Goal: Task Accomplishment & Management: Use online tool/utility

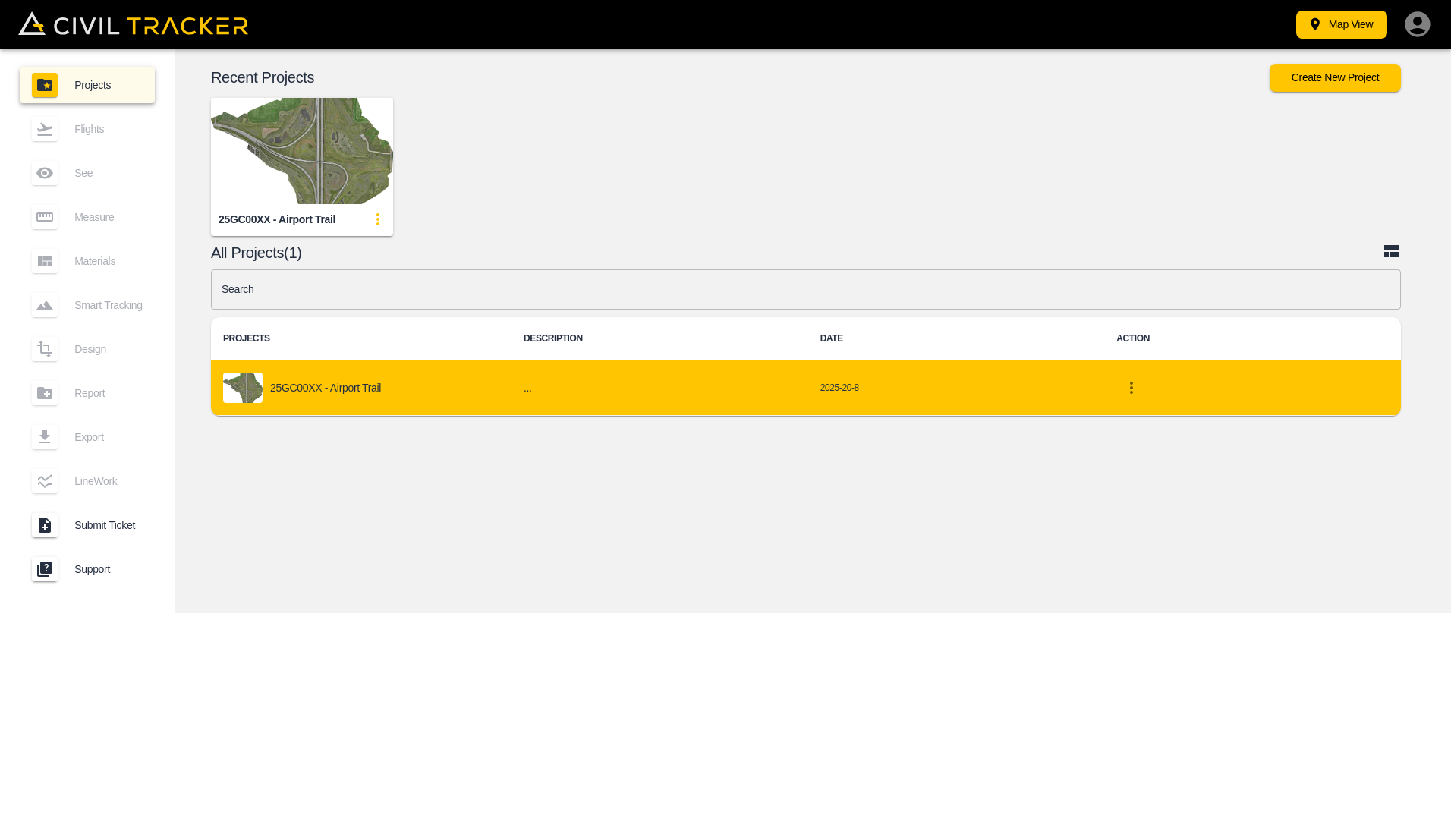
click at [311, 388] on p "25GC00XX - Airport Trail" at bounding box center [325, 388] width 111 height 12
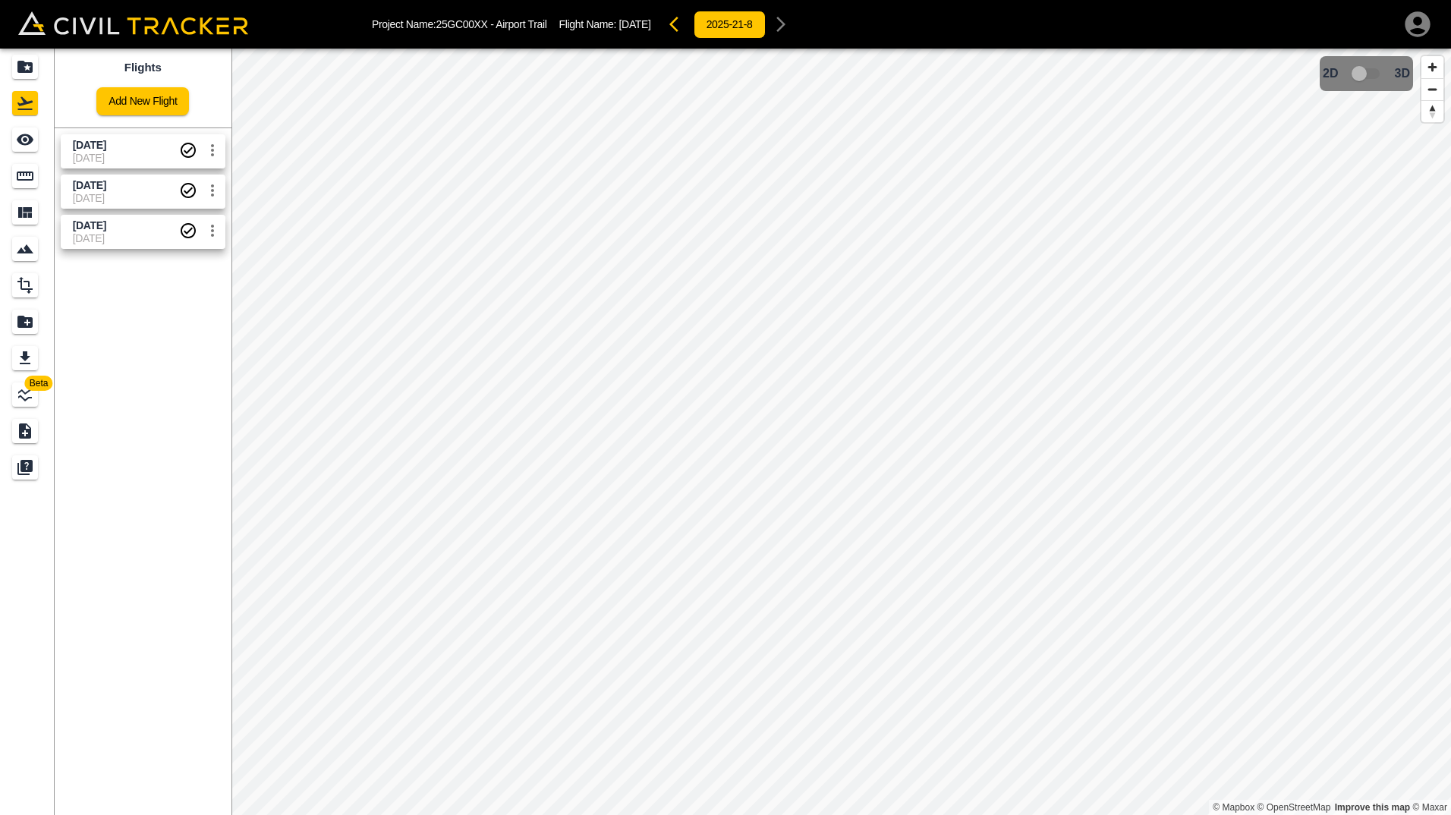
click at [133, 151] on span "[DATE]" at bounding box center [126, 145] width 106 height 14
click at [17, 177] on icon "Measure" at bounding box center [25, 175] width 17 height 9
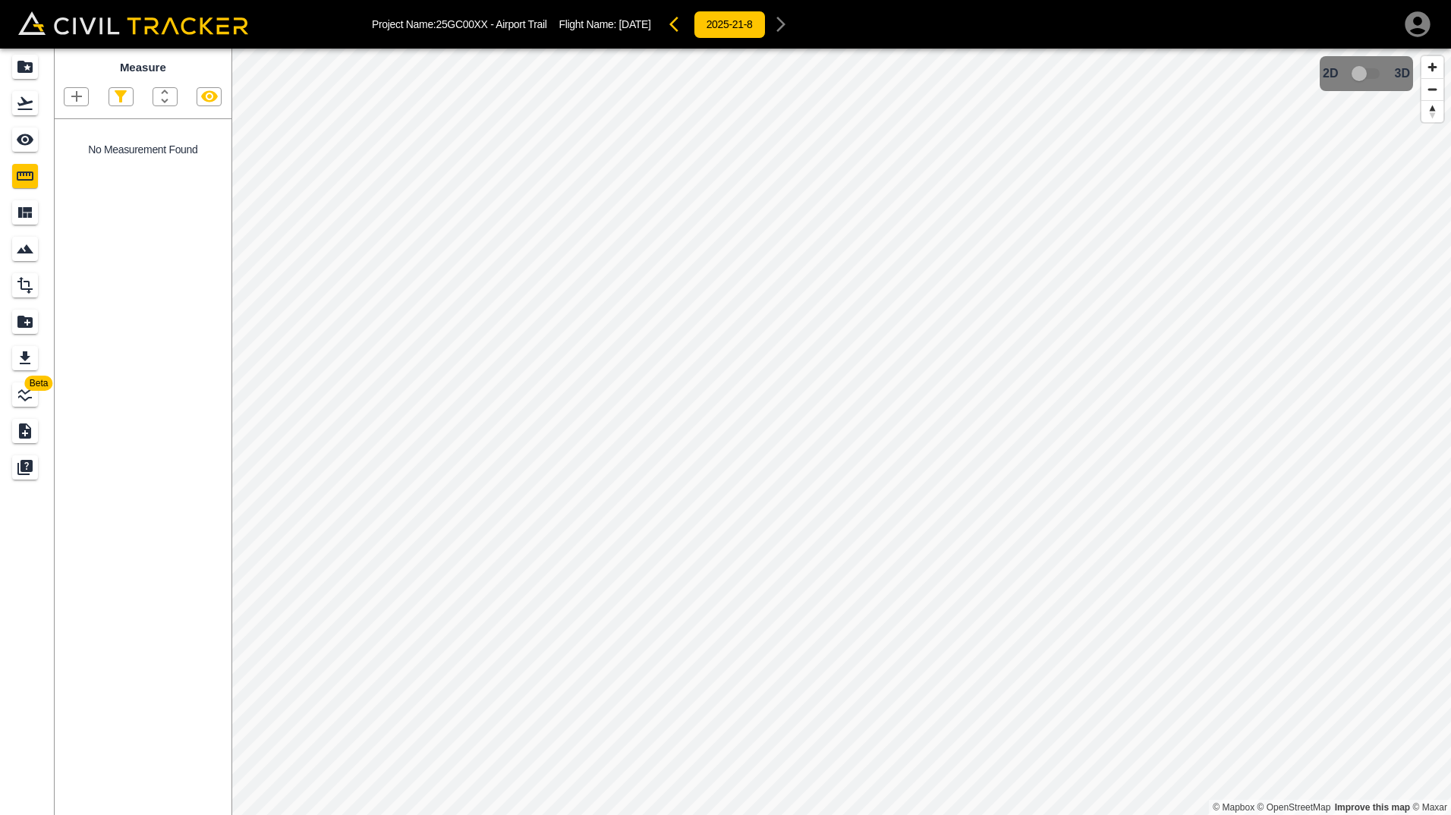
click at [73, 93] on icon "button" at bounding box center [77, 96] width 18 height 18
click at [74, 149] on p "Polyline" at bounding box center [72, 146] width 35 height 12
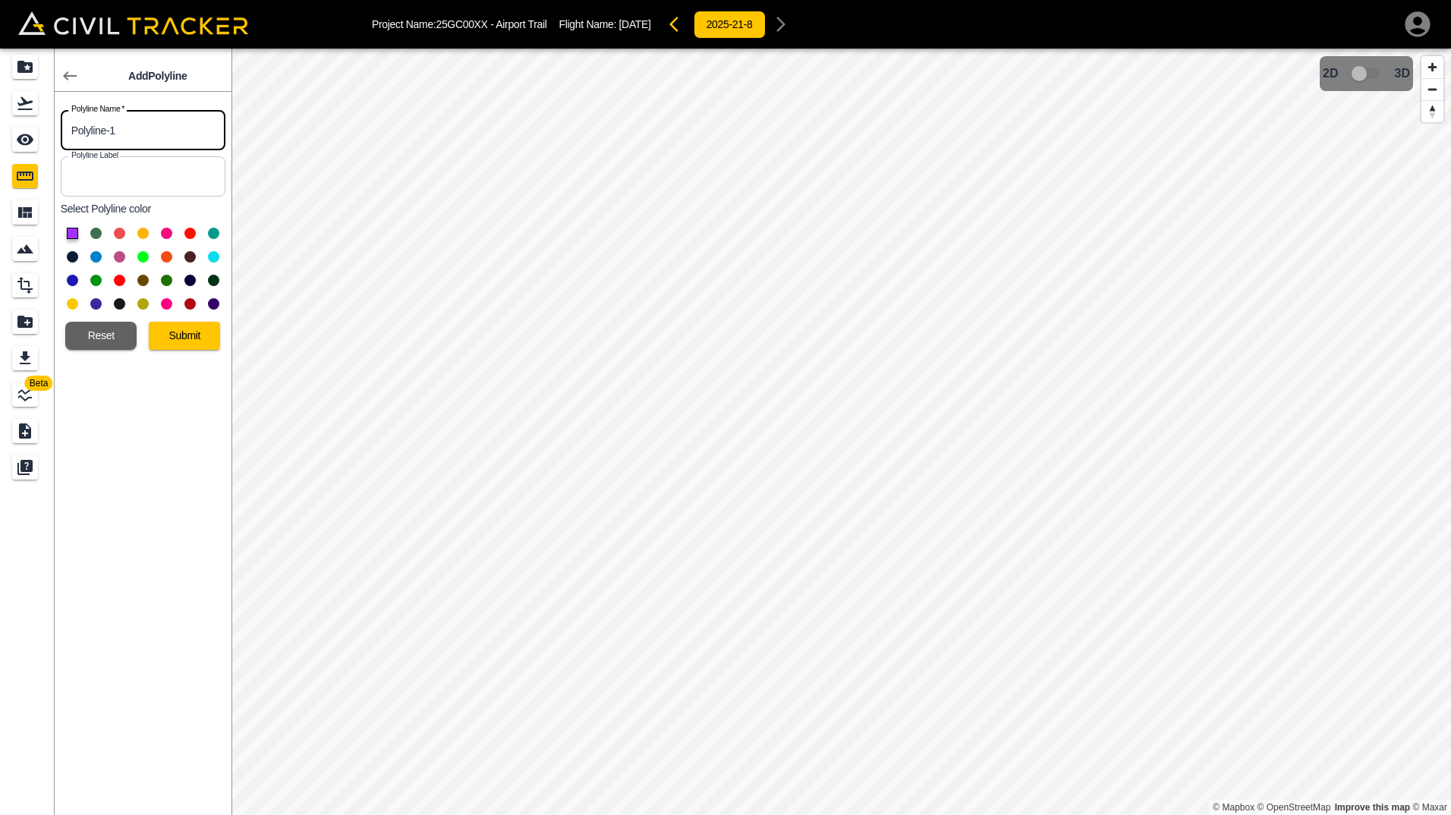
click at [130, 128] on input "Polyline-1" at bounding box center [143, 130] width 165 height 40
drag, startPoint x: 130, startPoint y: 128, endPoint x: 59, endPoint y: 120, distance: 71.0
click at [59, 120] on div "Polyline Name   * Polyline-1 Polyline Name *" at bounding box center [140, 127] width 171 height 46
type input "Steel Barrier - SB"
click at [178, 331] on button "Submit" at bounding box center [184, 336] width 71 height 28
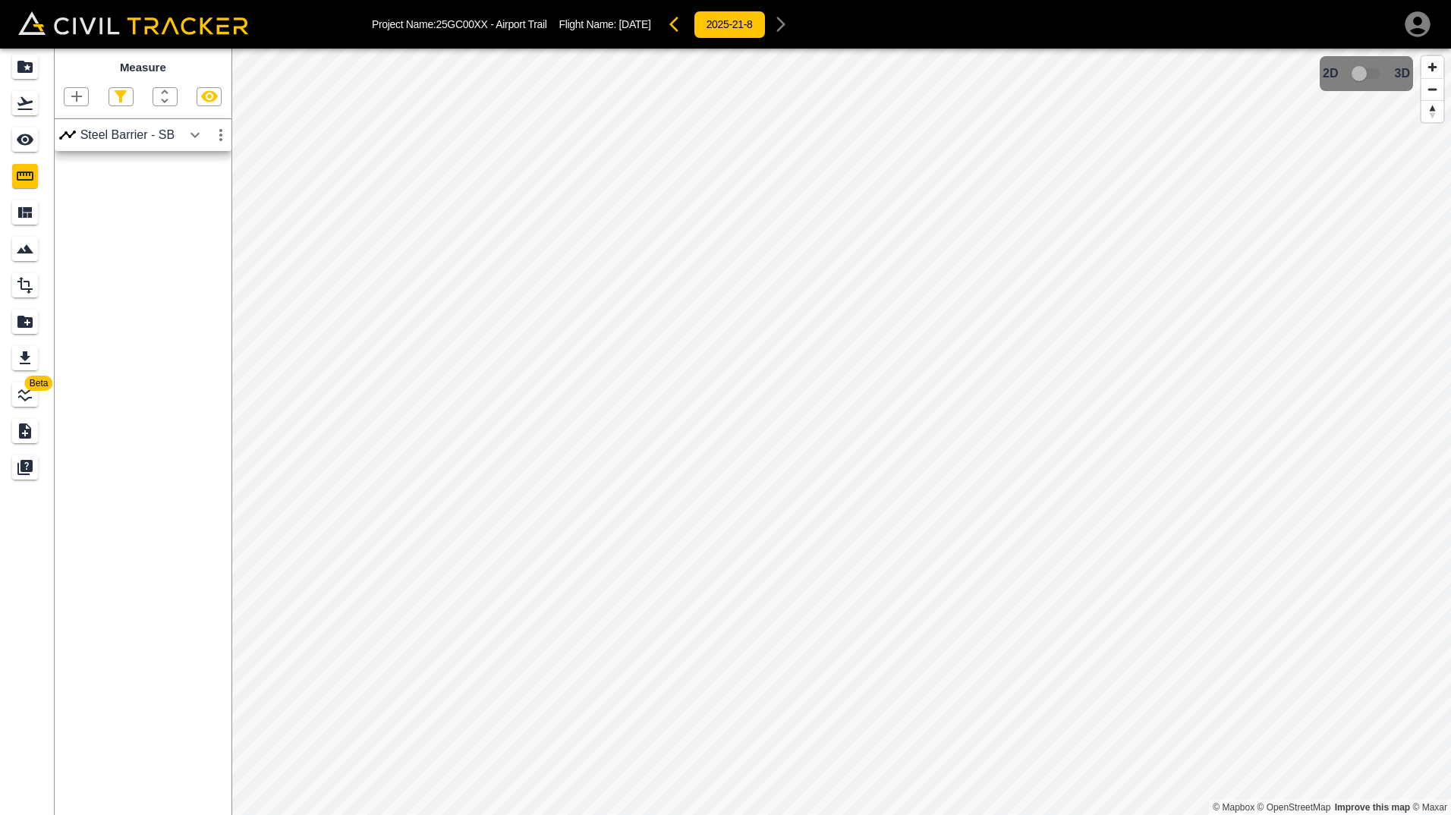
click at [220, 134] on icon "button" at bounding box center [221, 135] width 18 height 18
click at [185, 136] on div at bounding box center [725, 407] width 1451 height 815
click at [193, 136] on icon "button" at bounding box center [194, 134] width 9 height 5
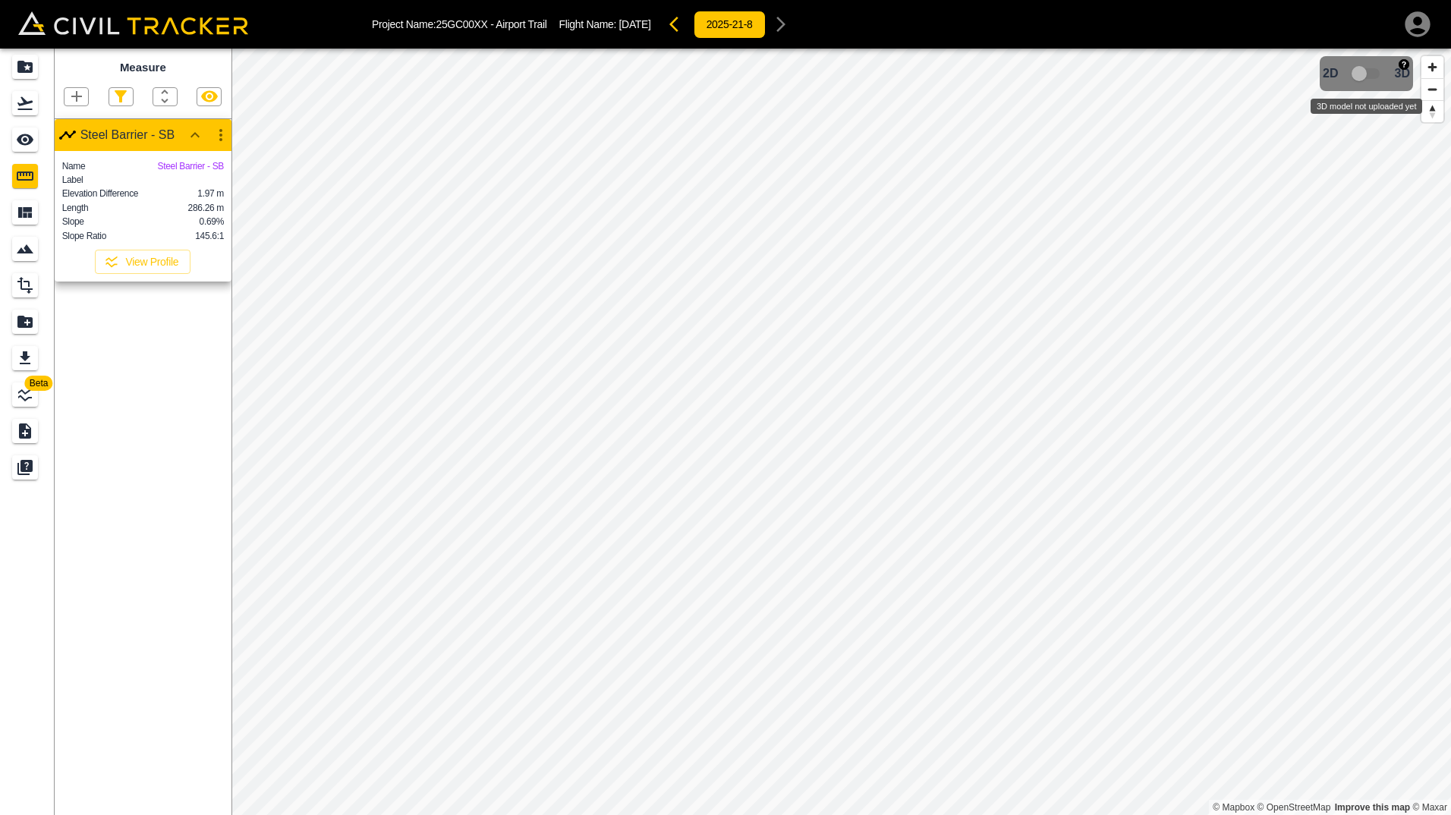
click at [1367, 70] on span "3D model not uploaded yet" at bounding box center [1366, 73] width 44 height 29
click at [221, 137] on icon "button" at bounding box center [220, 135] width 3 height 12
click at [194, 187] on li "Edit" at bounding box center [185, 193] width 97 height 24
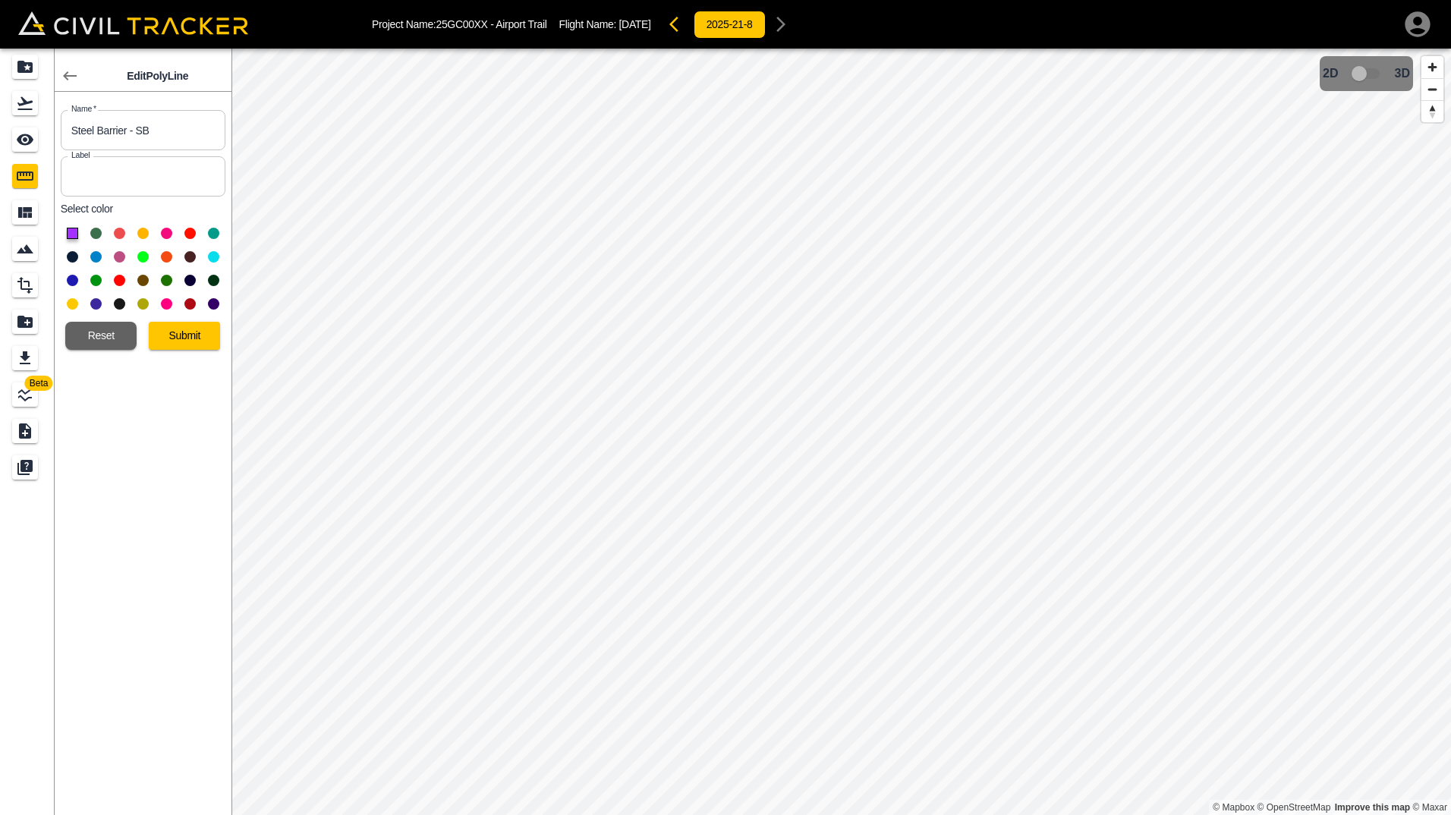
click at [167, 259] on button at bounding box center [166, 256] width 11 height 11
click at [166, 344] on button "Submit" at bounding box center [184, 336] width 71 height 28
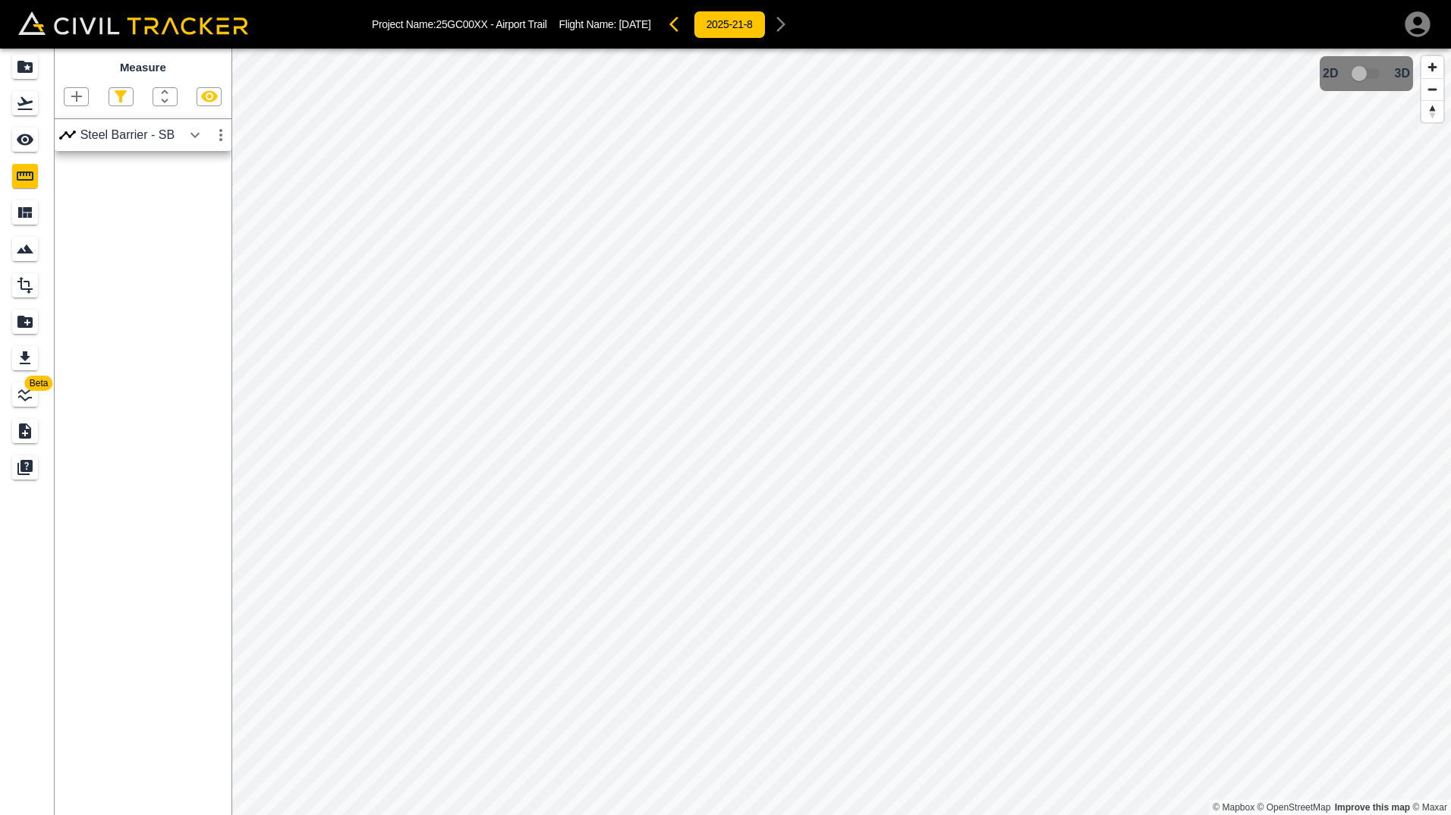
click at [193, 140] on icon "button" at bounding box center [195, 135] width 18 height 18
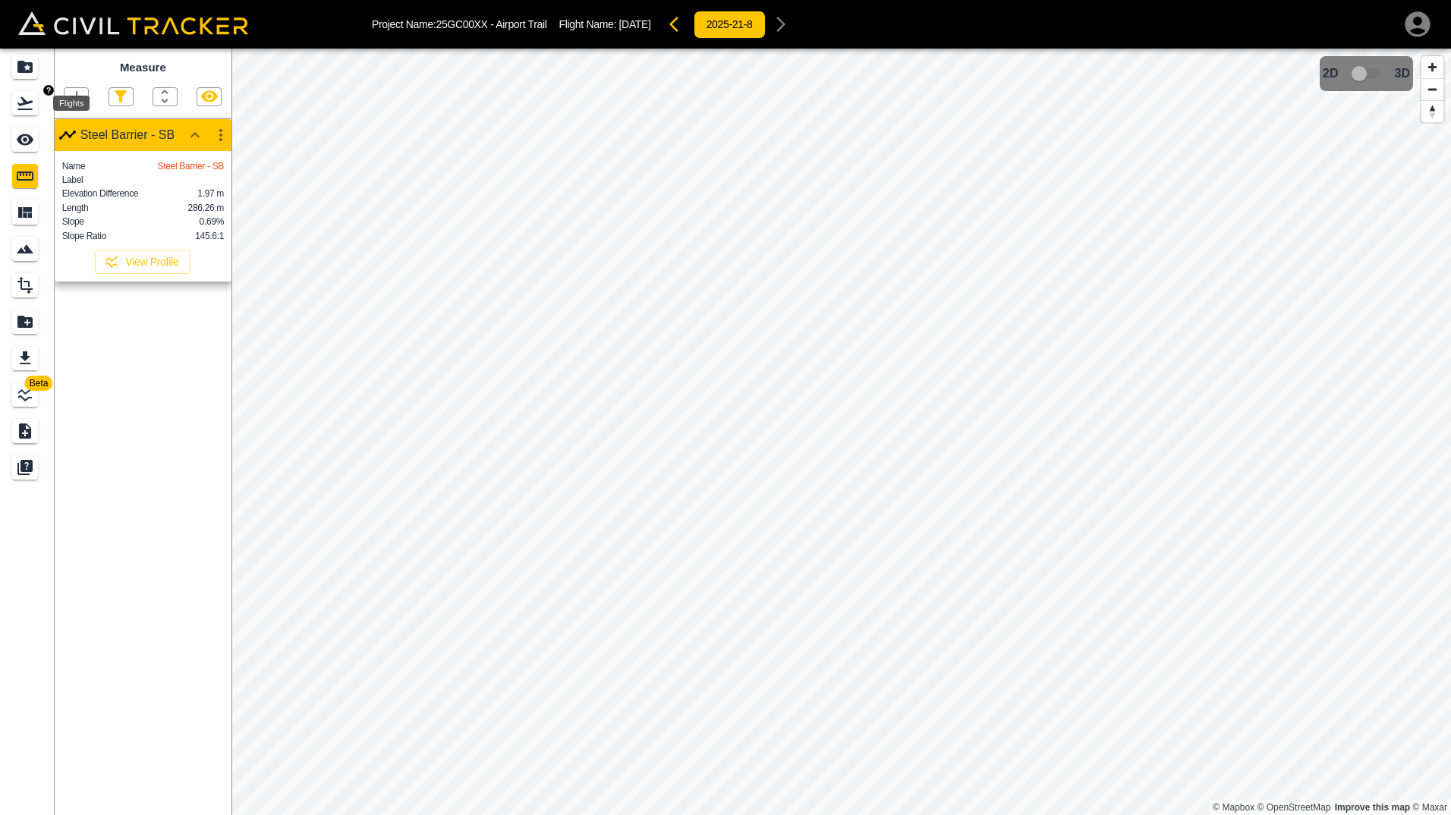
click at [14, 96] on div "Flights" at bounding box center [25, 103] width 26 height 24
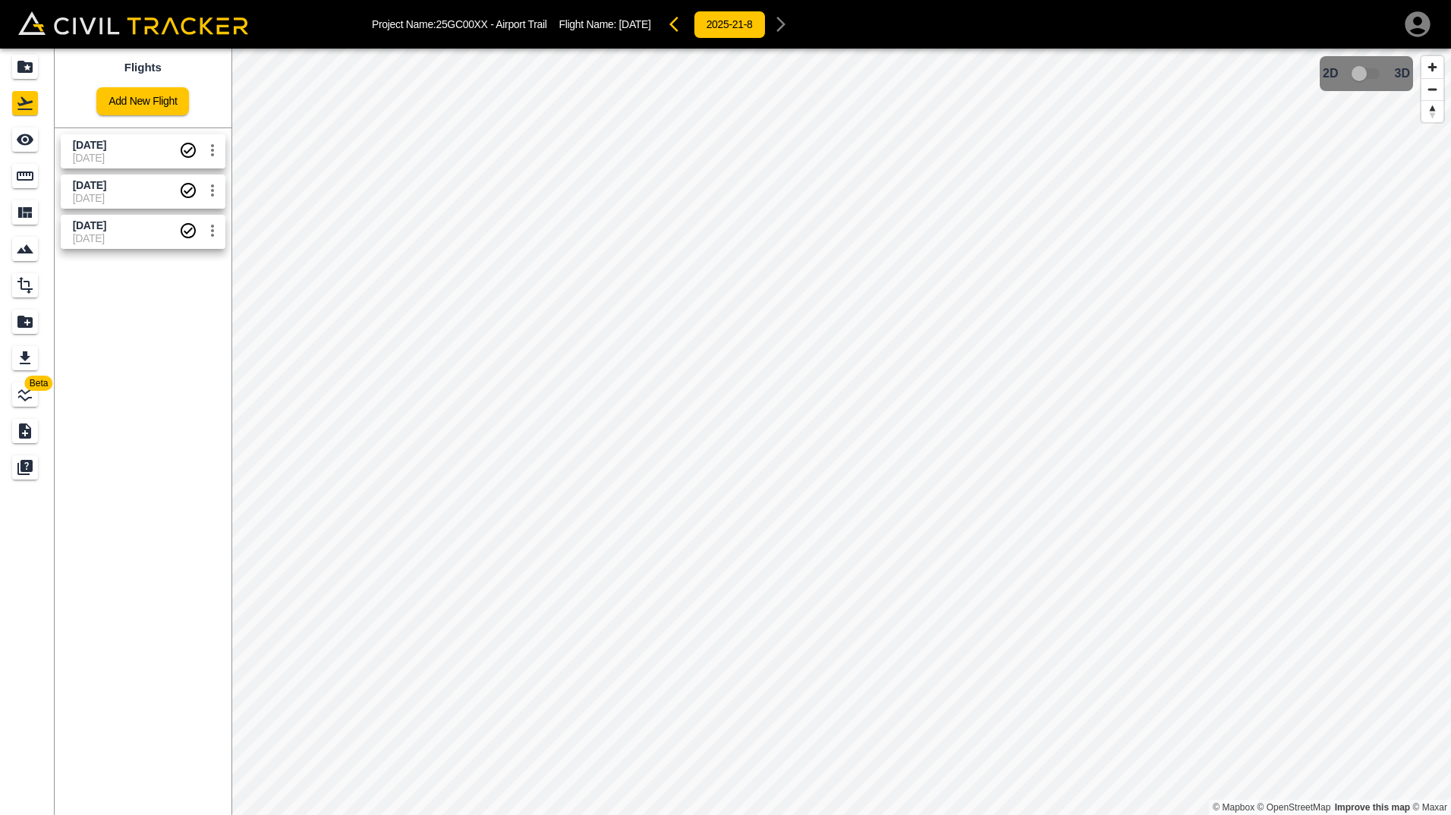
click at [140, 190] on span "[DATE]" at bounding box center [126, 185] width 106 height 14
click at [1377, 74] on input "checkbox" at bounding box center [1359, 73] width 86 height 29
click at [20, 181] on icon "Measure" at bounding box center [25, 176] width 18 height 18
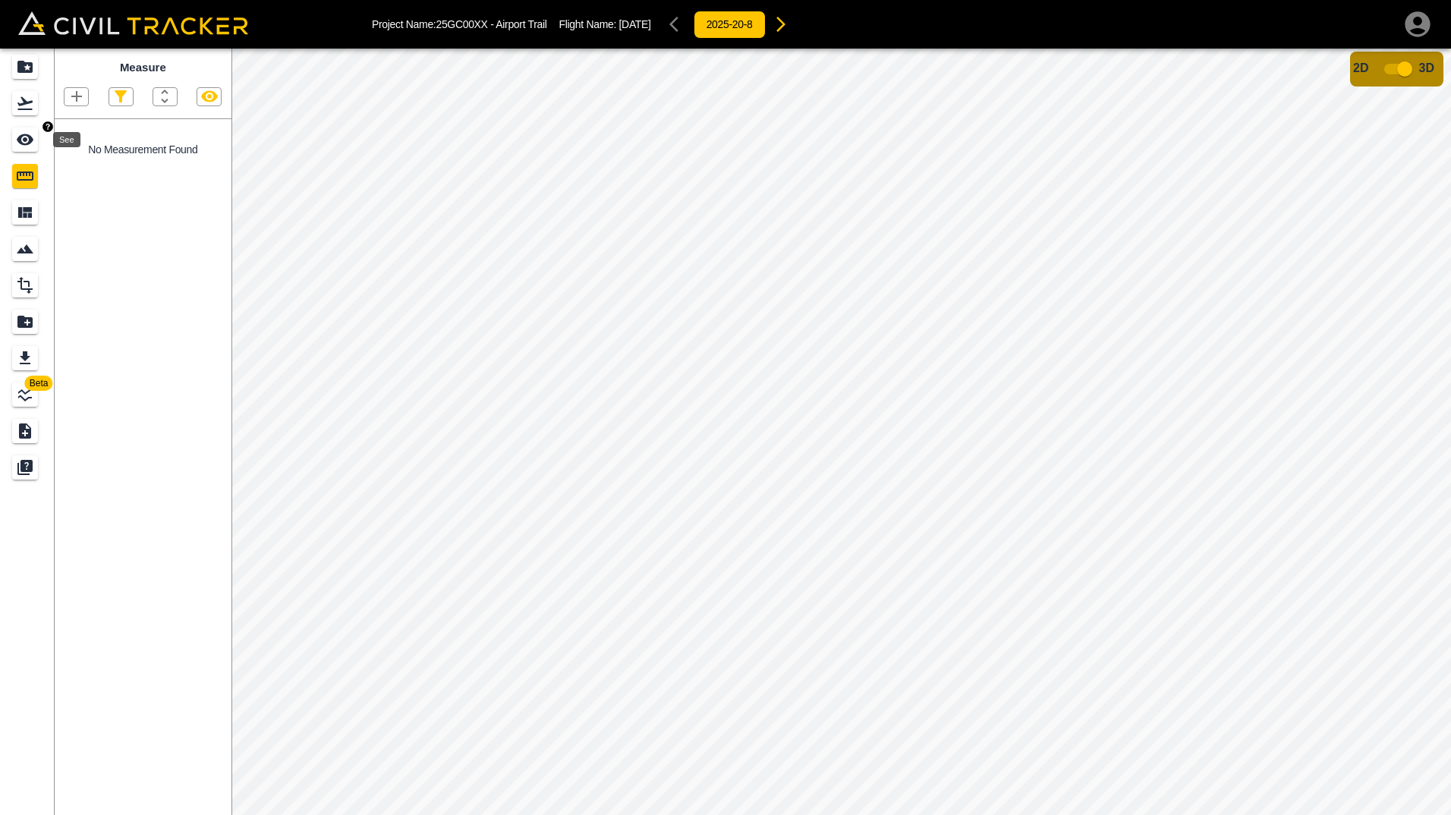
click at [24, 141] on icon "See" at bounding box center [25, 139] width 17 height 11
click at [24, 187] on div "Measure" at bounding box center [25, 176] width 26 height 24
click at [80, 99] on icon "button" at bounding box center [77, 96] width 18 height 18
click at [168, 98] on div at bounding box center [725, 407] width 1451 height 815
click at [13, 319] on div "Report" at bounding box center [25, 322] width 26 height 24
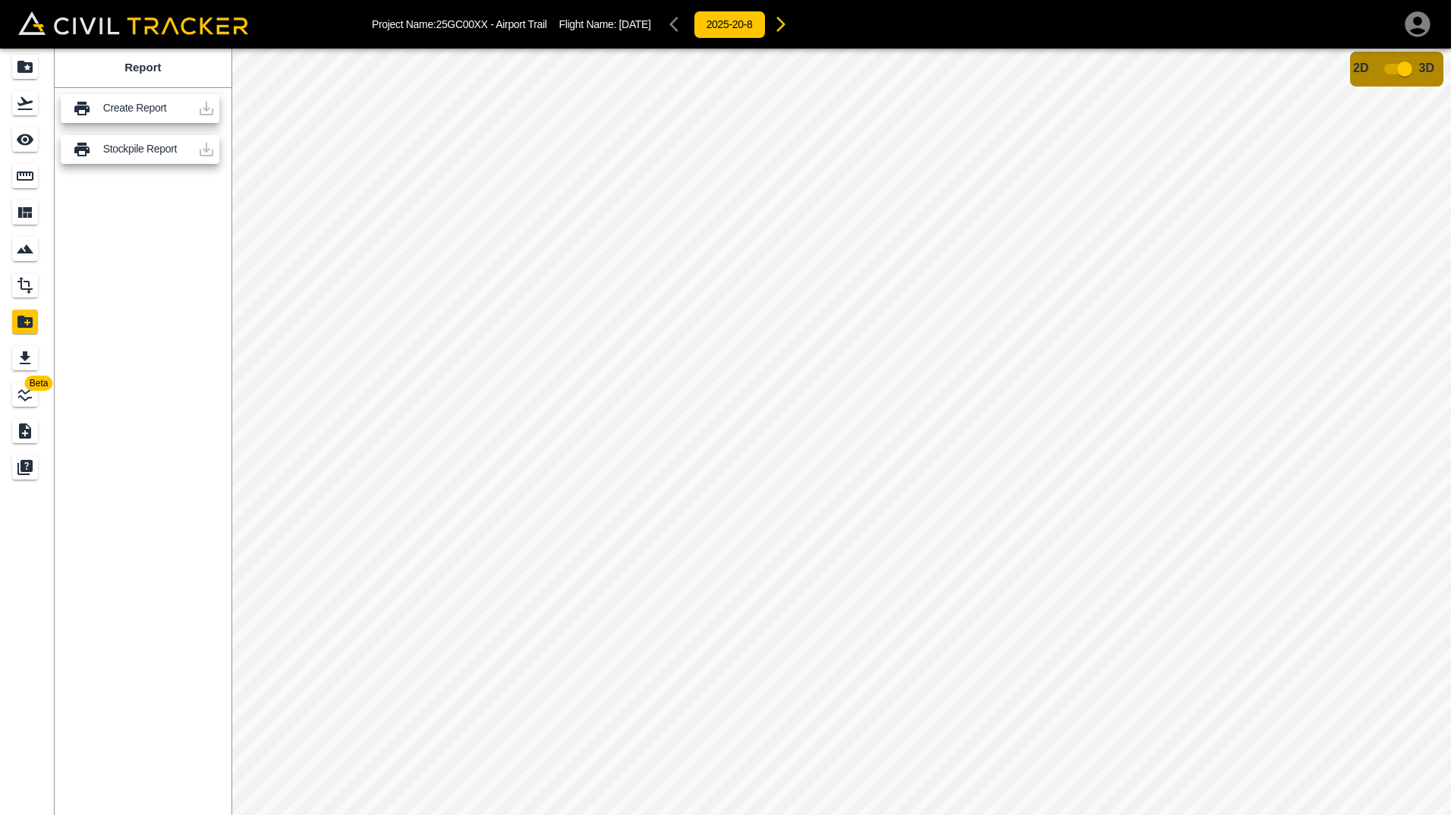
click at [152, 105] on p "Create Report" at bounding box center [147, 108] width 88 height 12
click at [94, 110] on div "Create Report" at bounding box center [140, 108] width 159 height 29
click at [77, 108] on icon at bounding box center [81, 109] width 15 height 14
click at [204, 149] on div at bounding box center [206, 149] width 30 height 30
click at [17, 287] on icon "Design" at bounding box center [25, 285] width 18 height 18
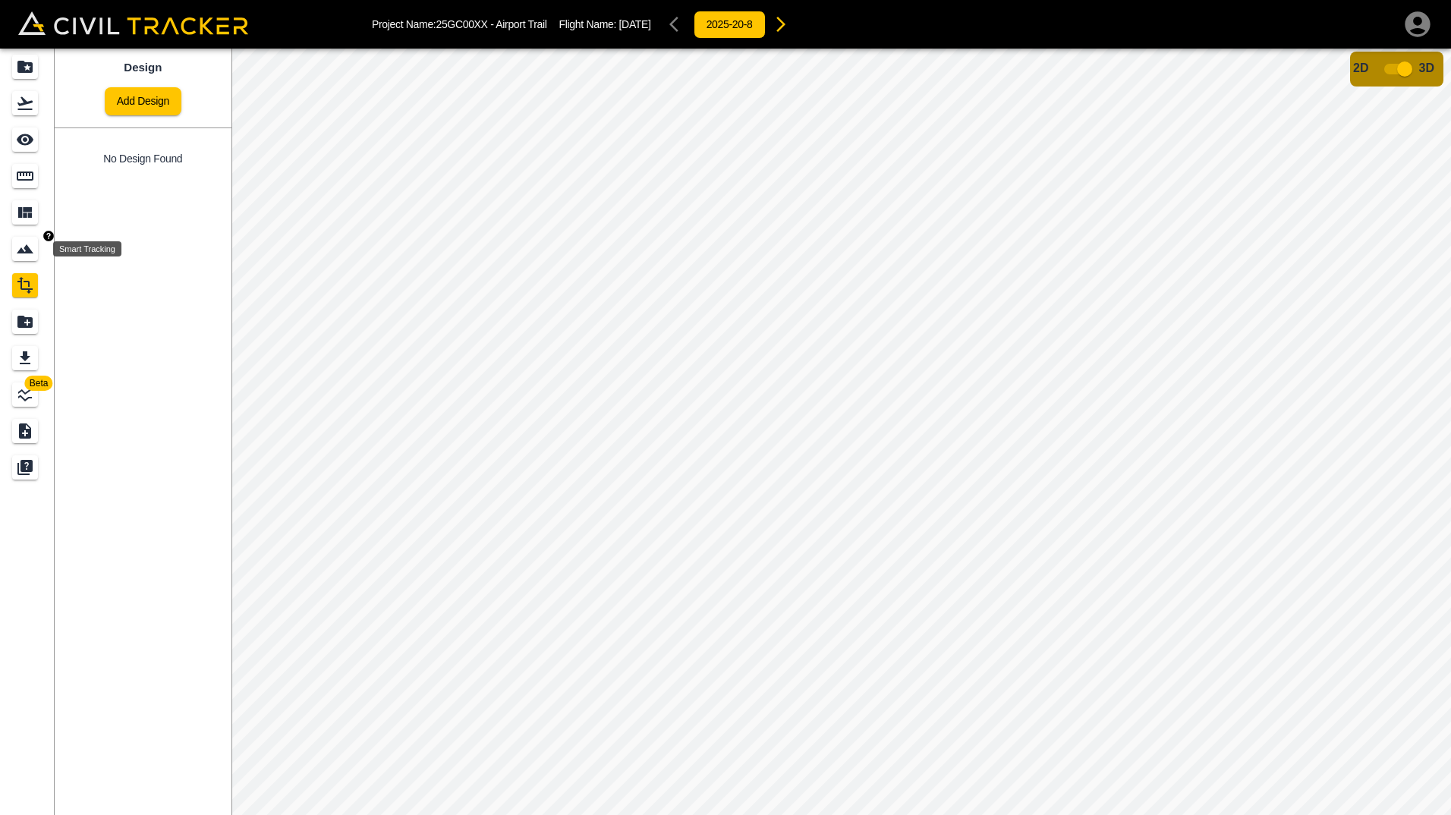
click at [23, 240] on icon "Smart Tracking" at bounding box center [25, 249] width 18 height 18
click at [171, 99] on div "Select Material" at bounding box center [123, 96] width 118 height 19
click at [161, 99] on icon "button" at bounding box center [154, 96] width 15 height 15
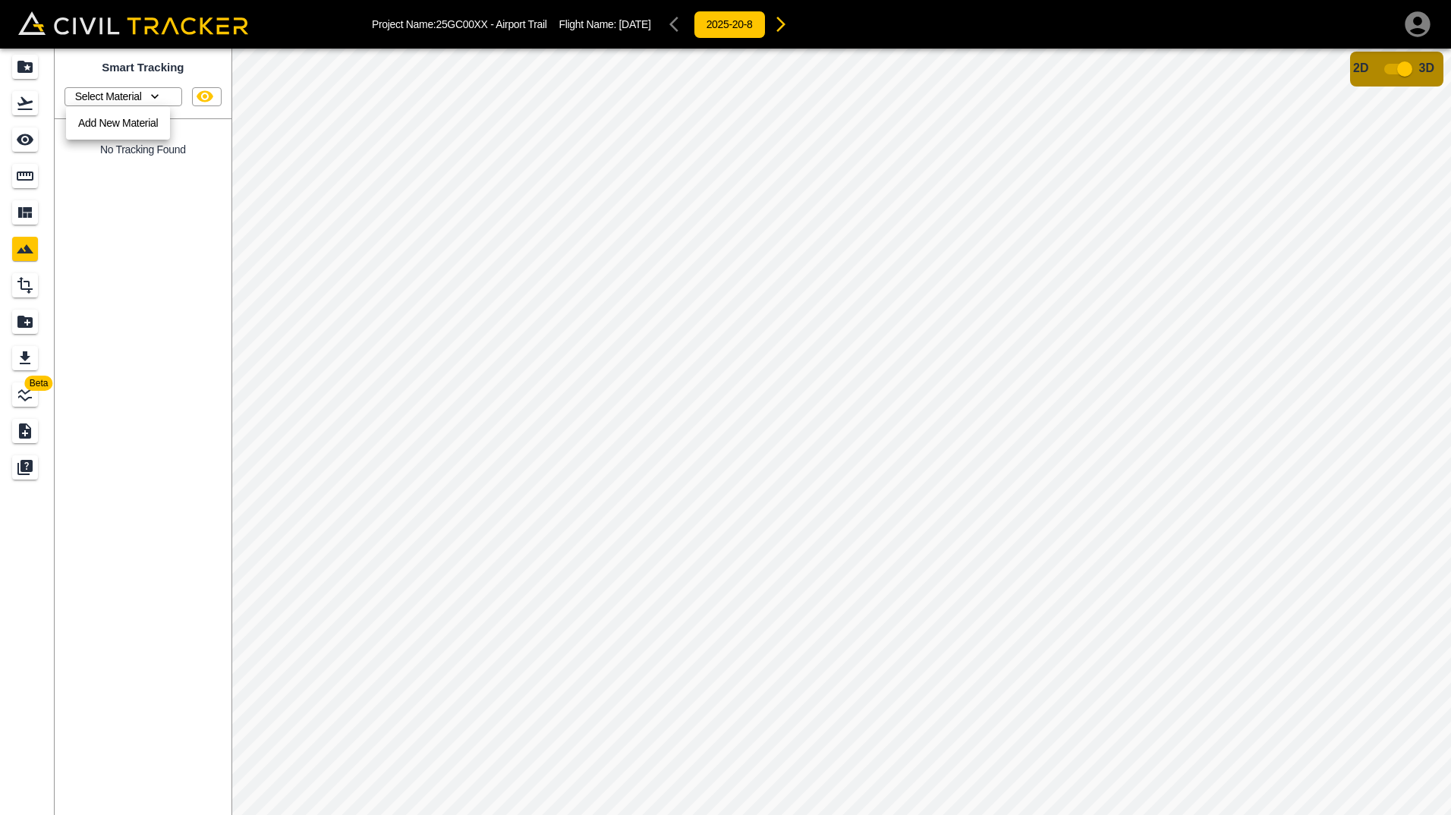
click at [143, 124] on link "Add New Material" at bounding box center [118, 122] width 92 height 21
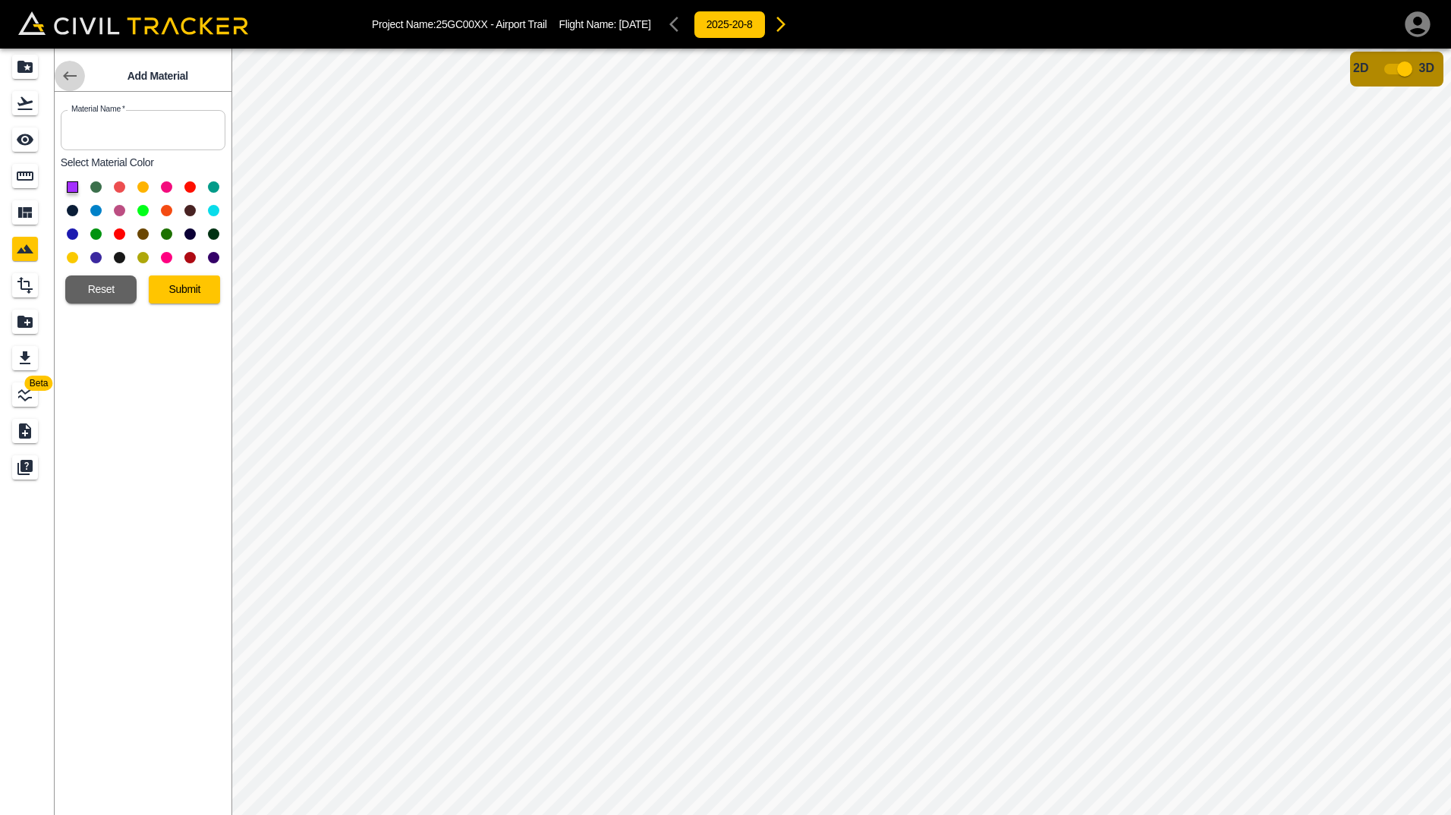
click at [74, 77] on icon at bounding box center [70, 76] width 18 height 18
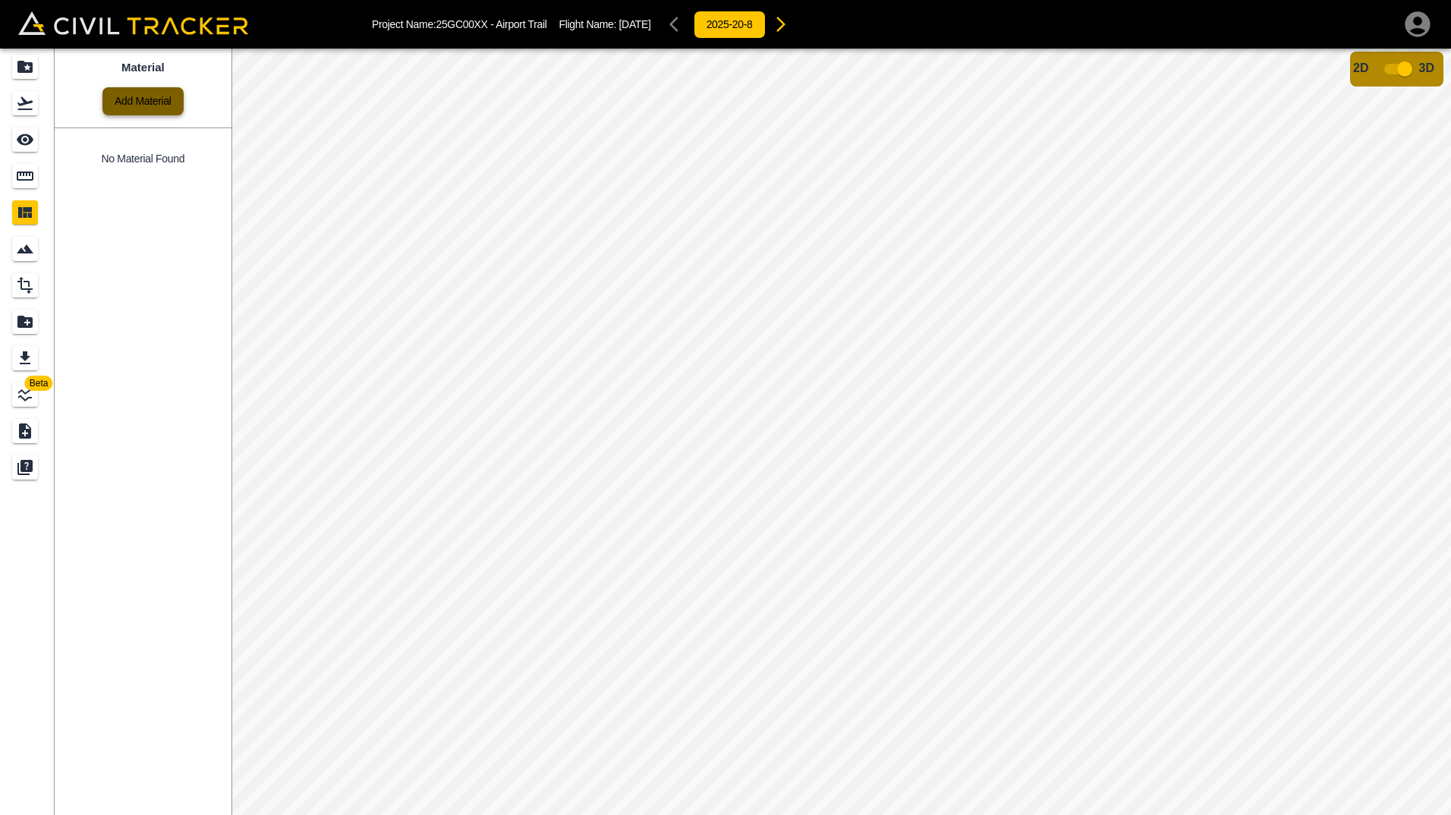
click at [151, 101] on link "Add Material" at bounding box center [142, 101] width 81 height 28
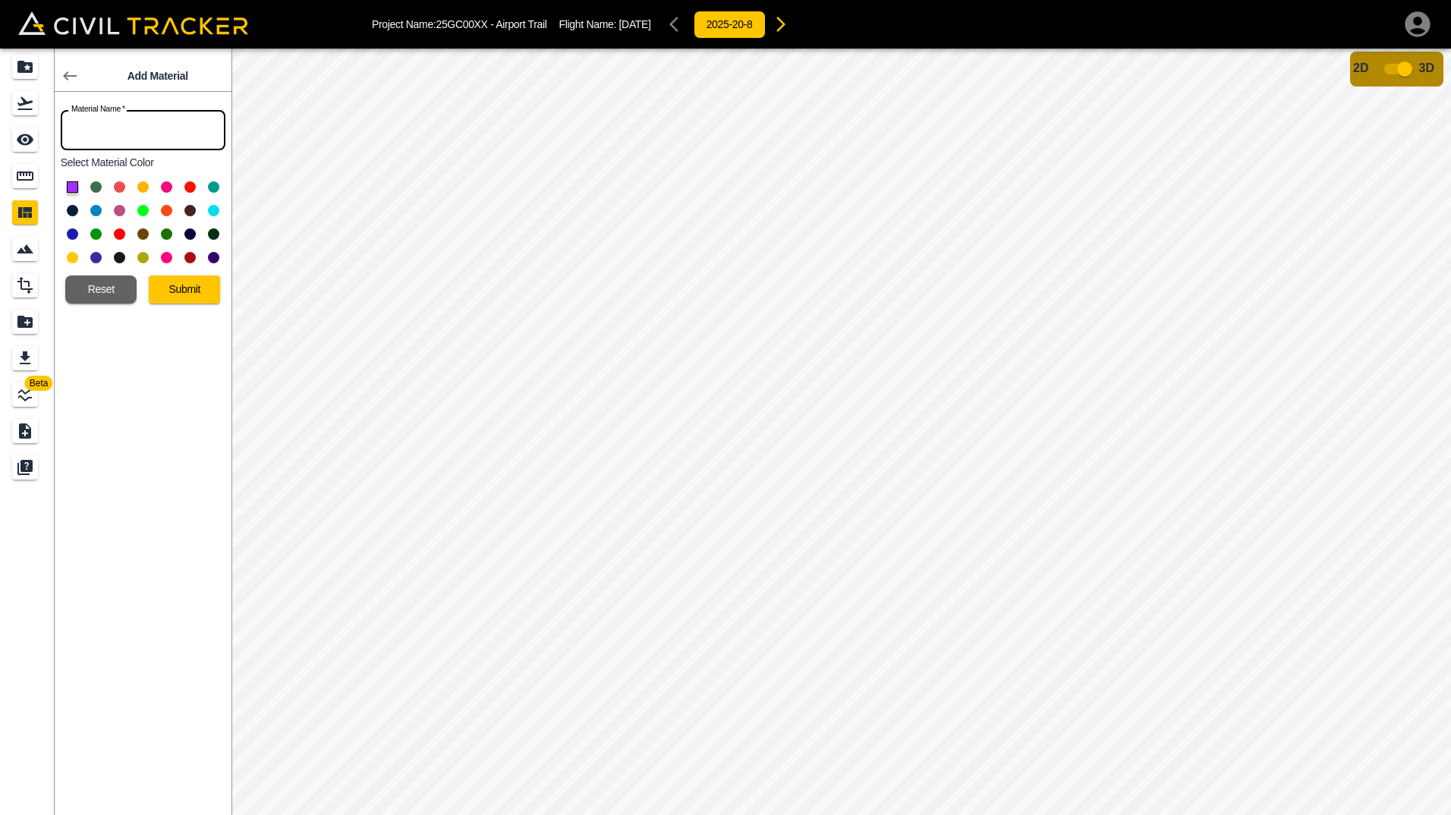
click at [116, 127] on input "text" at bounding box center [143, 130] width 165 height 40
type input "Clay"
click at [121, 213] on button at bounding box center [119, 210] width 11 height 11
click at [188, 293] on button "Submit" at bounding box center [184, 289] width 71 height 28
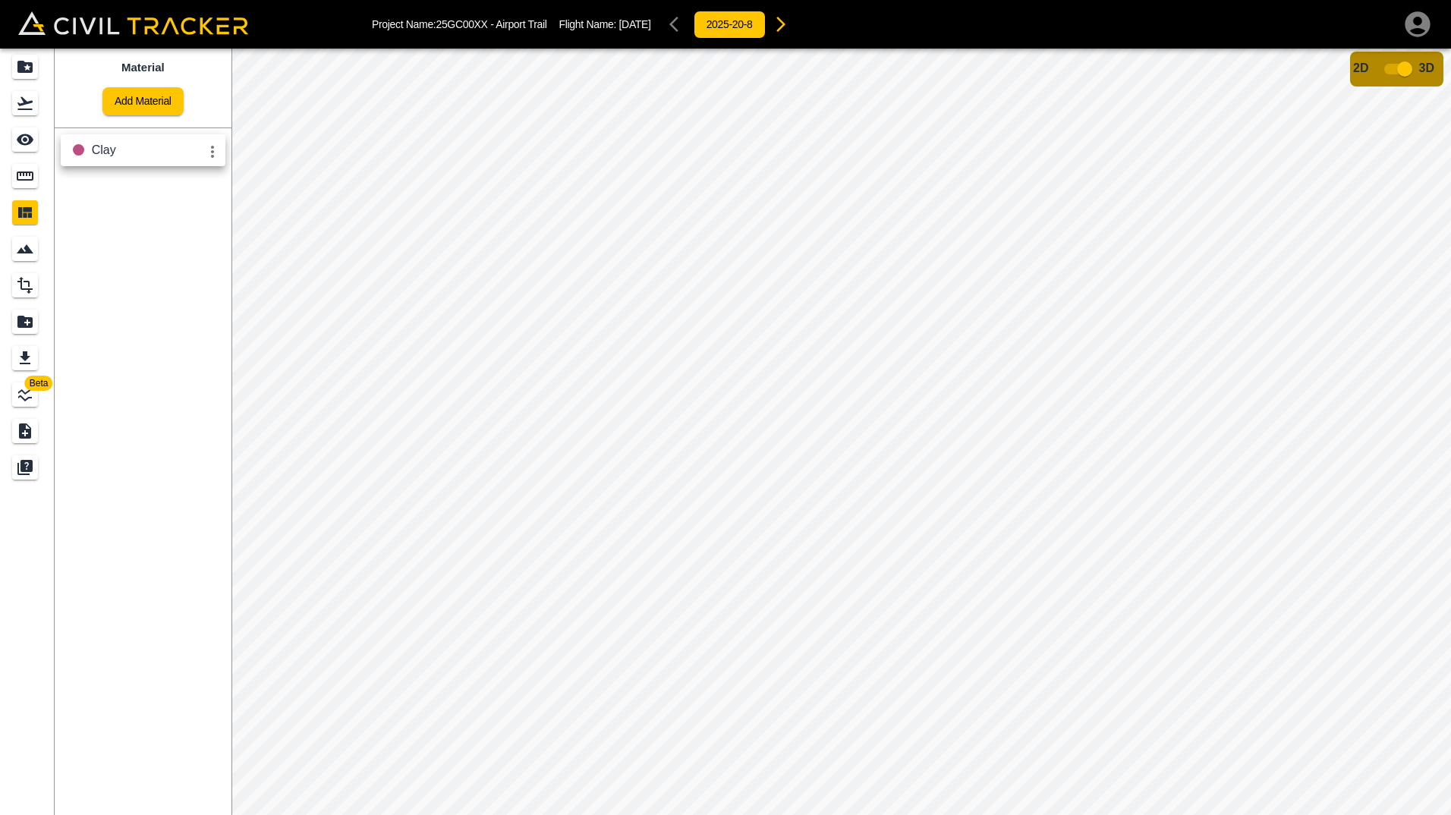
drag, startPoint x: 196, startPoint y: 226, endPoint x: 201, endPoint y: 220, distance: 8.1
click at [197, 225] on div "Material Add Material Clay" at bounding box center [143, 432] width 177 height 766
click at [210, 149] on icon "settings" at bounding box center [212, 152] width 18 height 18
click at [121, 288] on div at bounding box center [725, 407] width 1451 height 815
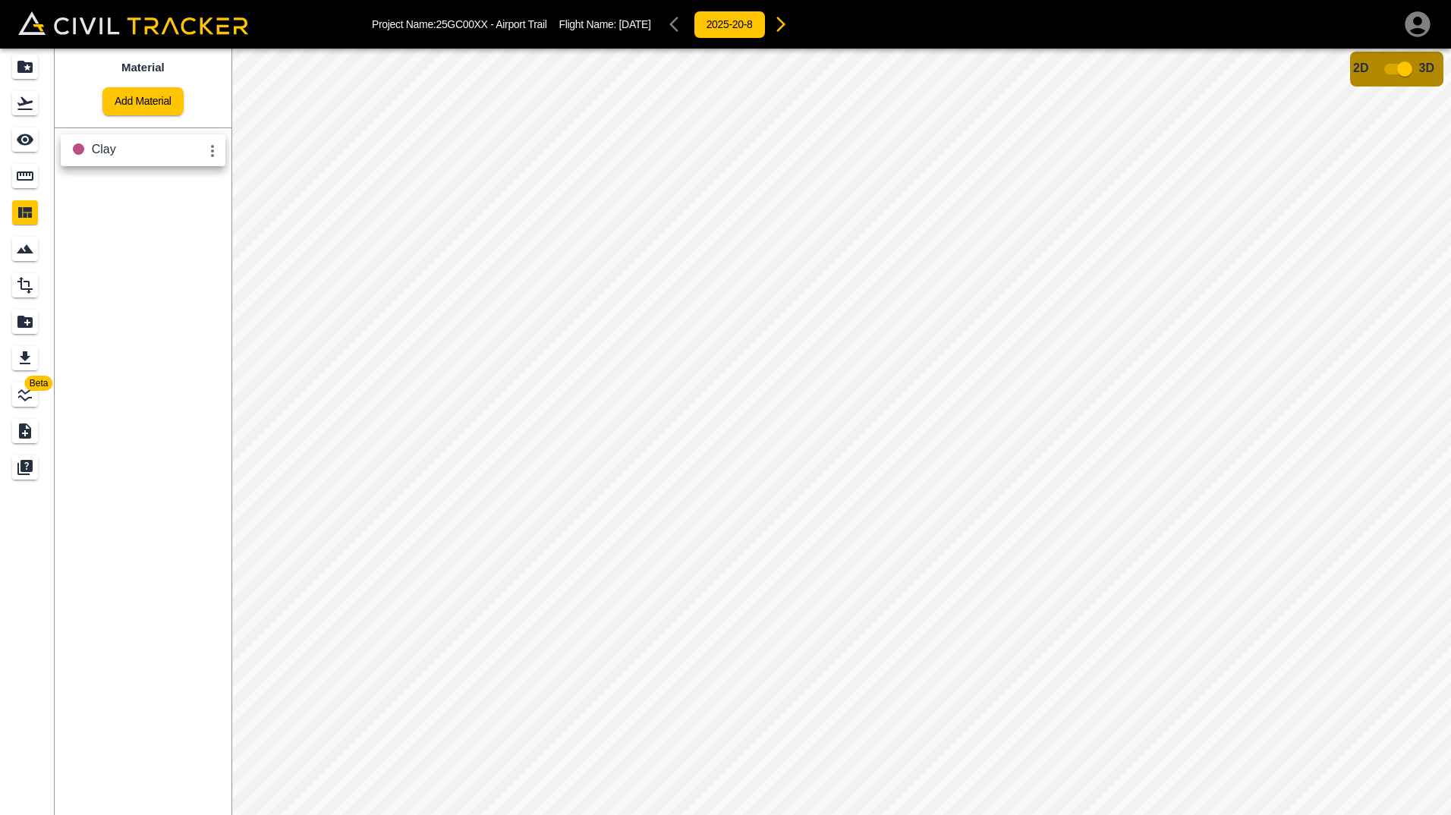
click at [108, 151] on span "Clay" at bounding box center [104, 149] width 24 height 13
click at [112, 265] on div "Material Add Material Clay" at bounding box center [143, 432] width 177 height 766
click at [29, 140] on icon "See" at bounding box center [25, 139] width 17 height 11
click at [27, 179] on icon "Measure" at bounding box center [25, 175] width 17 height 9
click at [162, 93] on icon "button" at bounding box center [165, 96] width 18 height 18
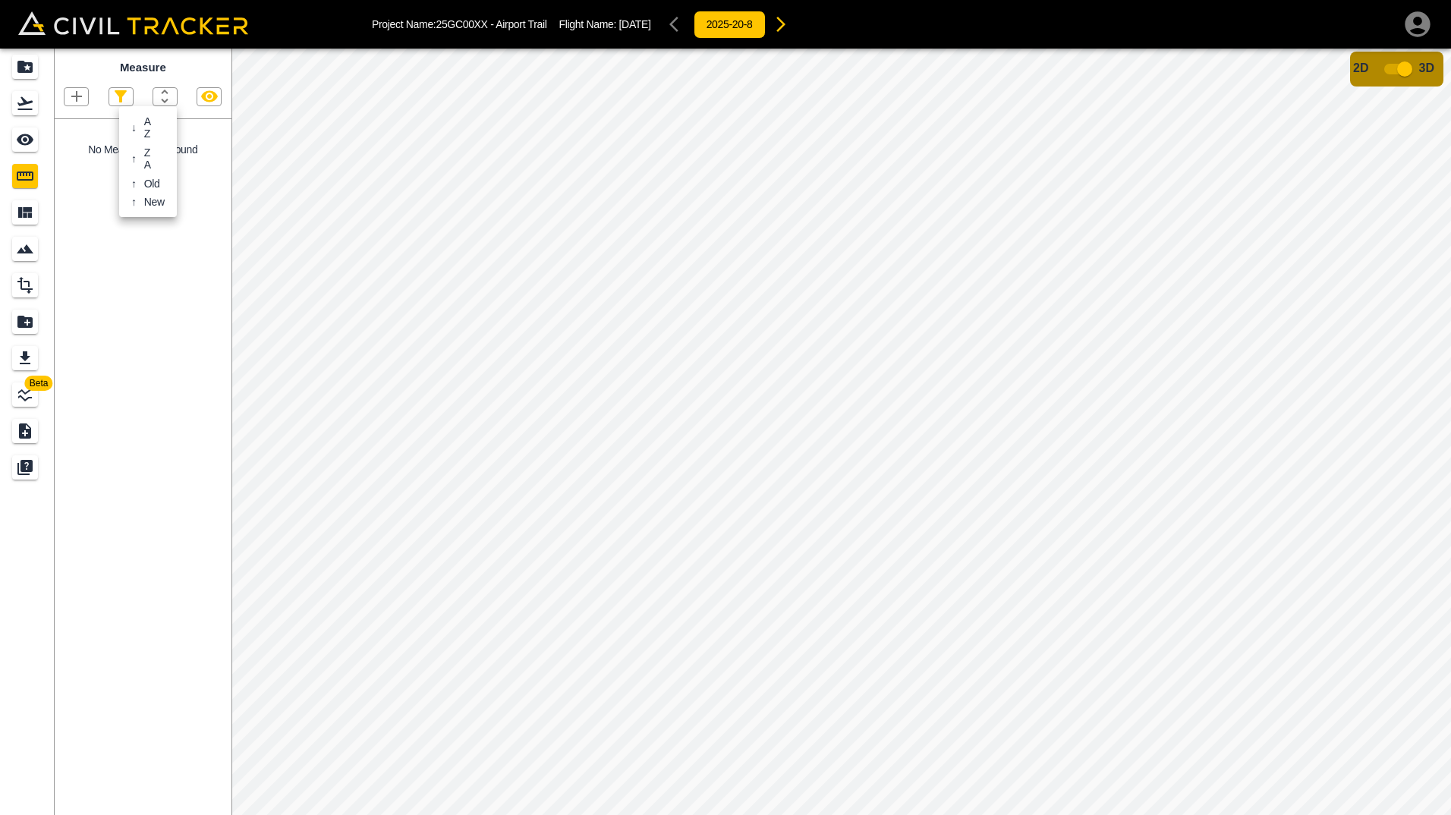
click at [186, 75] on div at bounding box center [725, 407] width 1451 height 815
click at [201, 95] on icon "button" at bounding box center [209, 96] width 18 height 18
click at [115, 102] on icon "button" at bounding box center [121, 96] width 18 height 18
click at [115, 102] on div at bounding box center [725, 407] width 1451 height 815
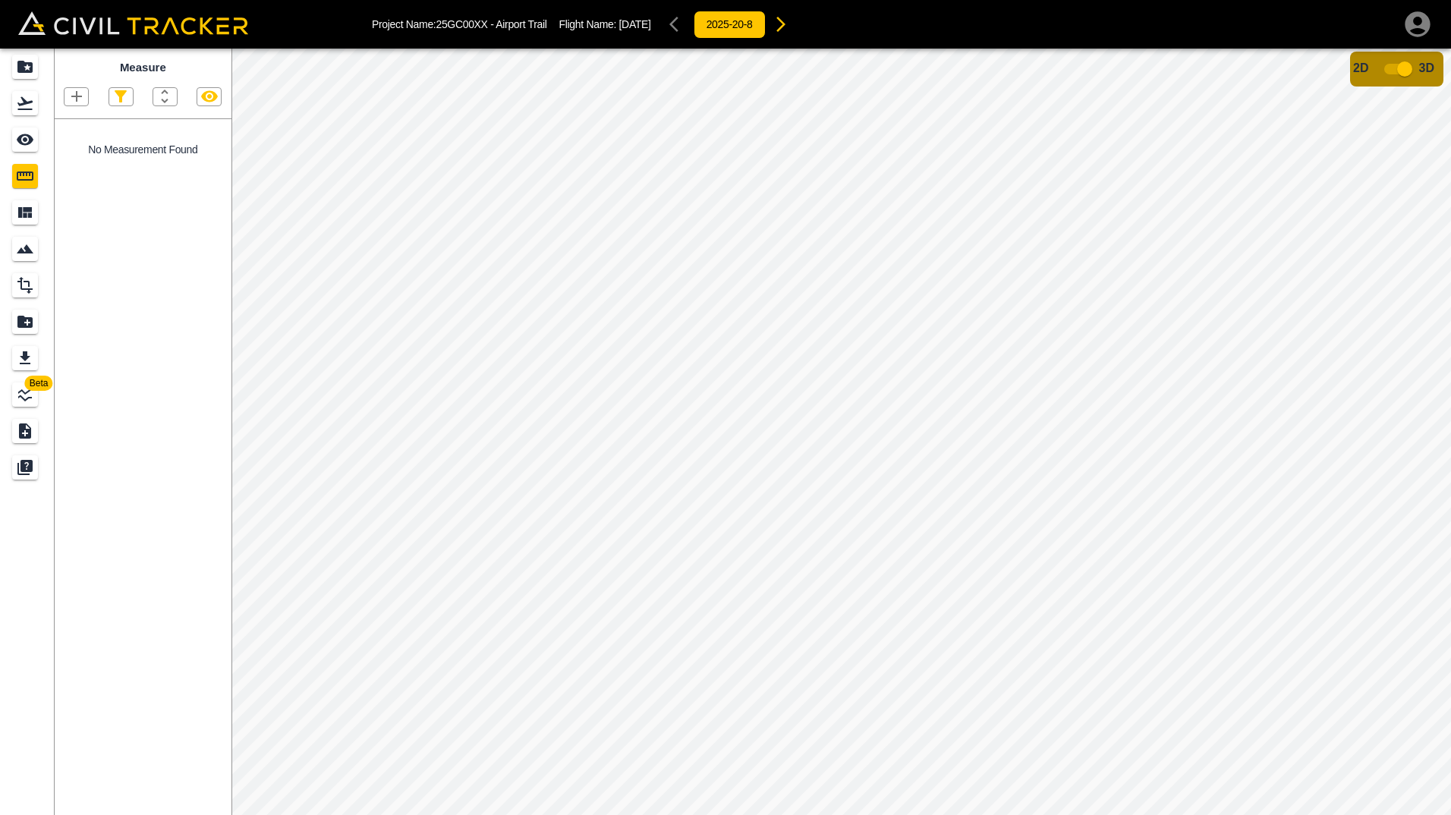
click at [75, 96] on icon "button" at bounding box center [77, 96] width 18 height 18
click at [64, 172] on p "Polygon" at bounding box center [73, 169] width 36 height 12
click at [69, 101] on icon "button" at bounding box center [77, 96] width 18 height 18
click at [67, 168] on p "Polygon" at bounding box center [73, 169] width 36 height 12
click at [68, 96] on icon "button" at bounding box center [77, 96] width 18 height 18
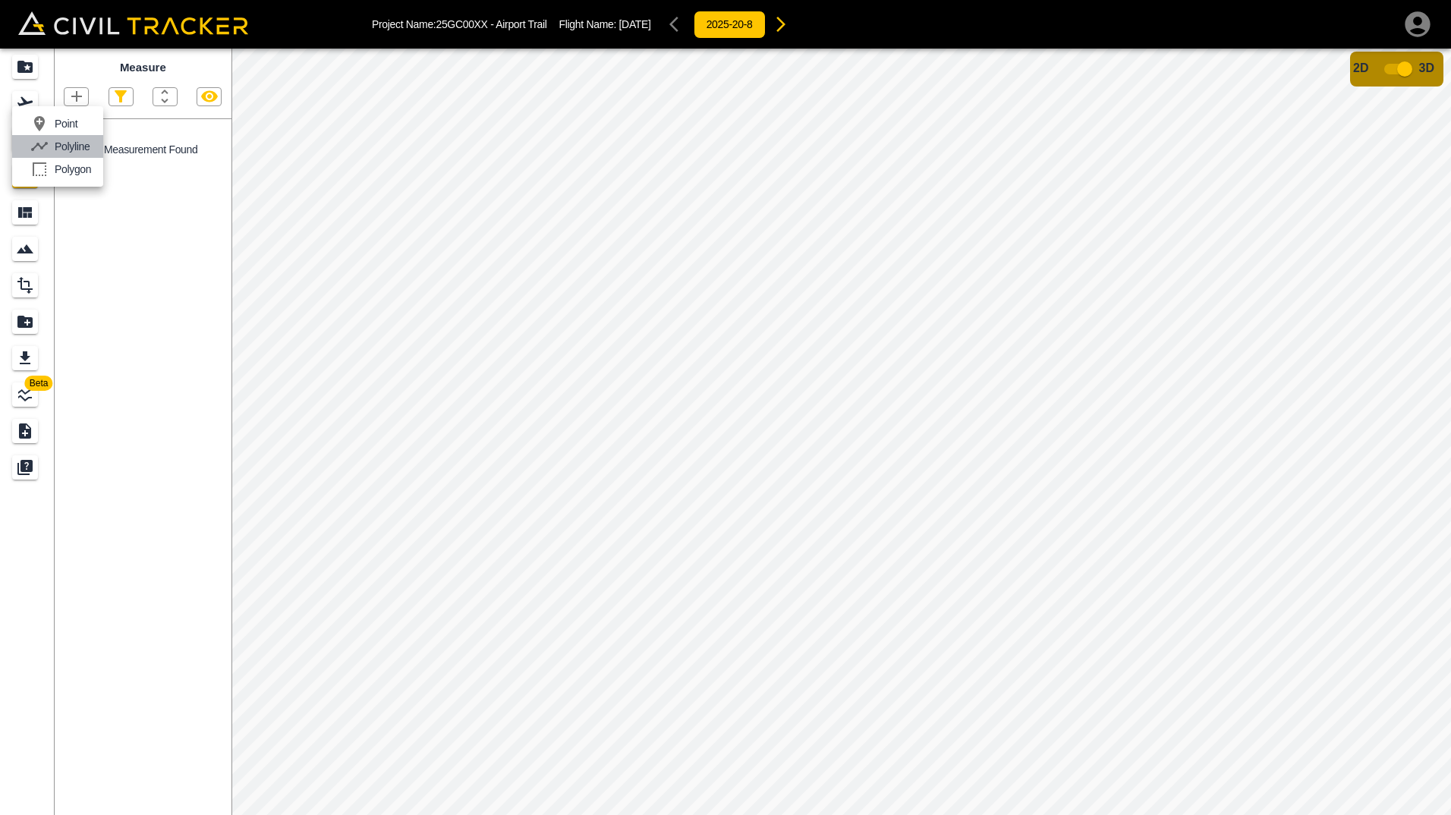
click at [58, 145] on p "Polyline" at bounding box center [72, 146] width 35 height 12
click at [1400, 68] on input "checkbox" at bounding box center [1404, 69] width 86 height 29
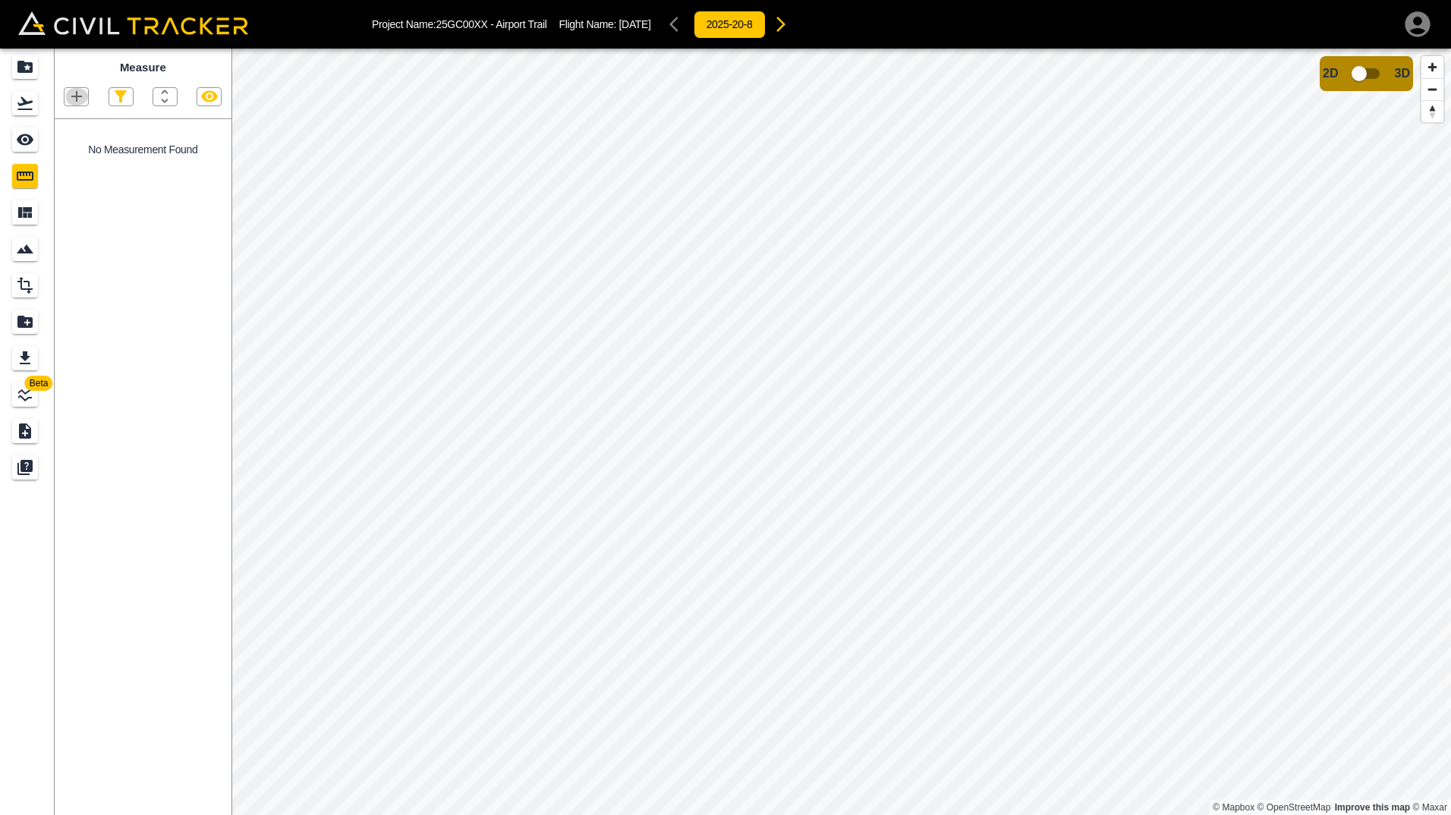
click at [76, 104] on icon "button" at bounding box center [77, 96] width 18 height 18
click at [58, 126] on p "Point" at bounding box center [66, 124] width 23 height 12
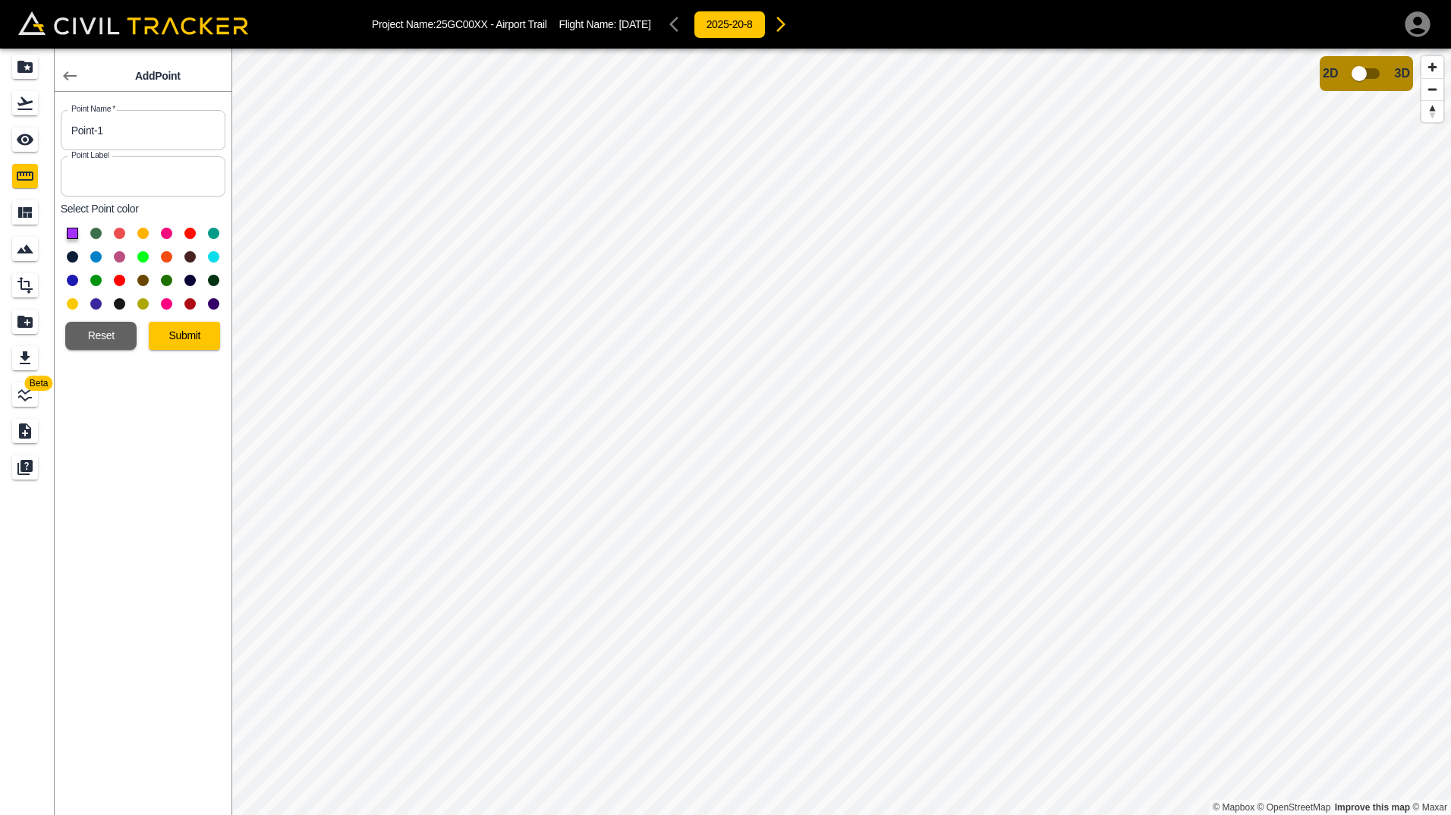
click at [59, 76] on button "button" at bounding box center [70, 76] width 30 height 30
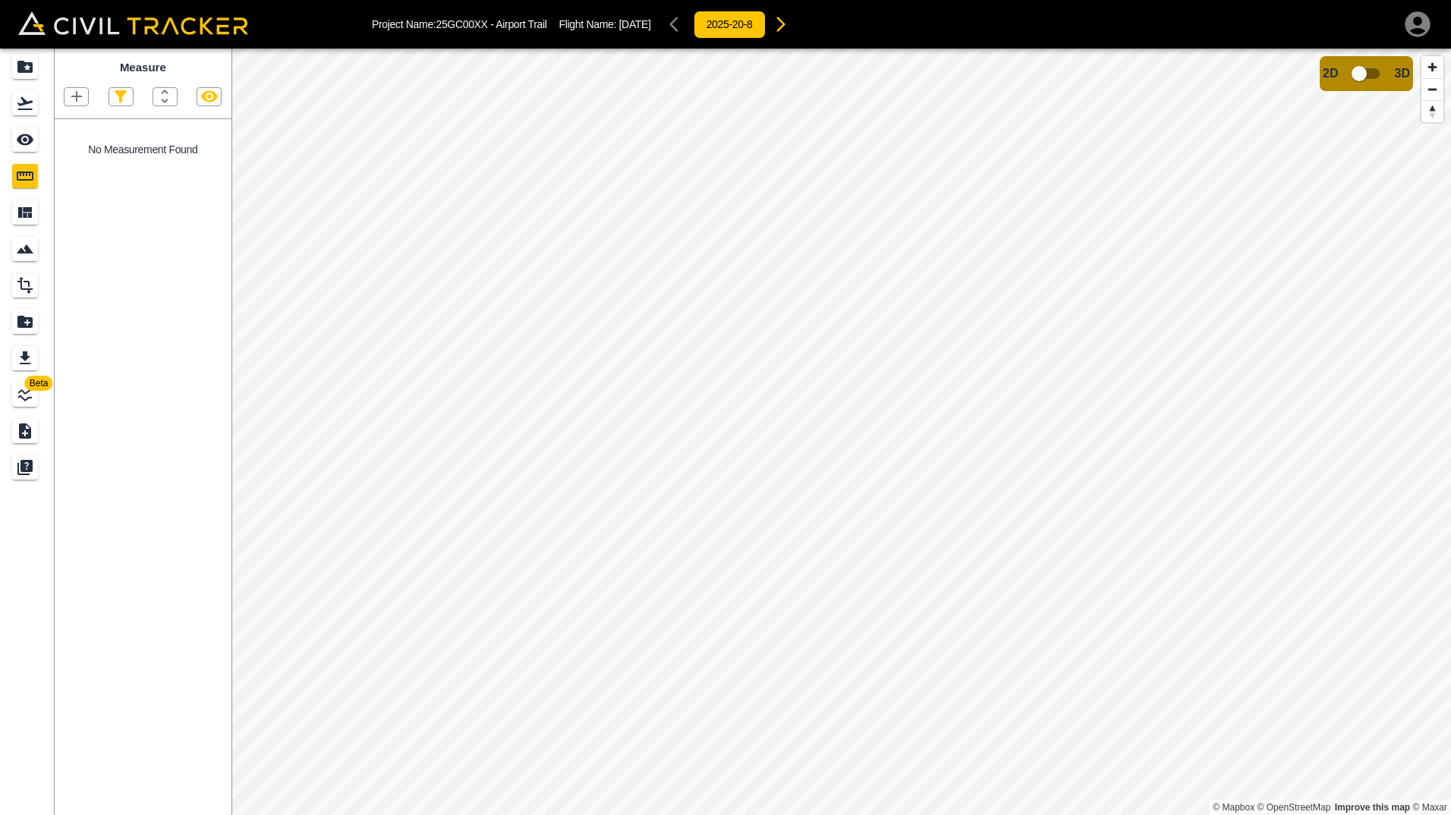
click at [83, 105] on icon "button" at bounding box center [77, 96] width 18 height 18
click at [72, 147] on p "Polyline" at bounding box center [72, 146] width 35 height 12
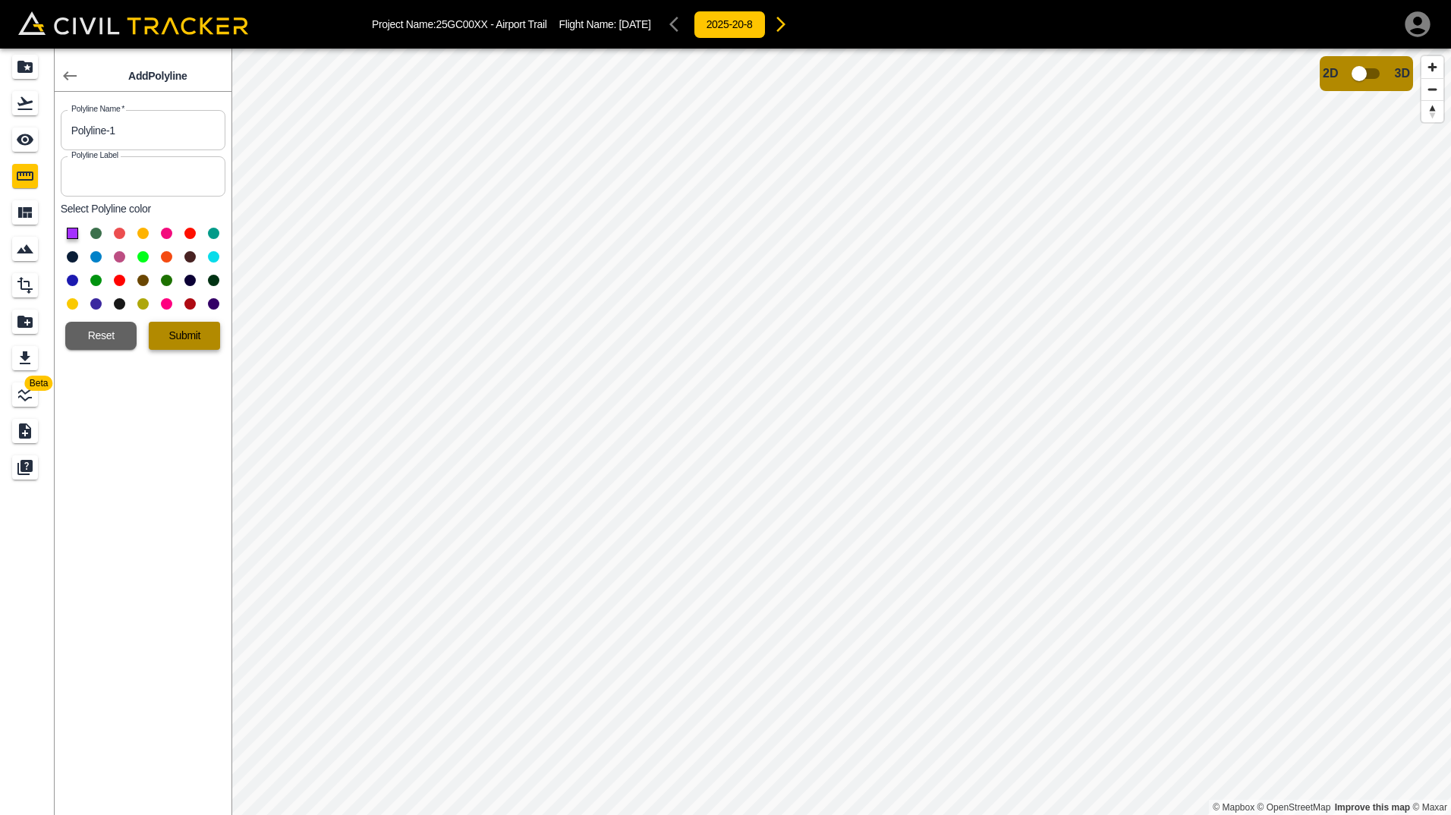
click at [193, 338] on button "Submit" at bounding box center [184, 336] width 71 height 28
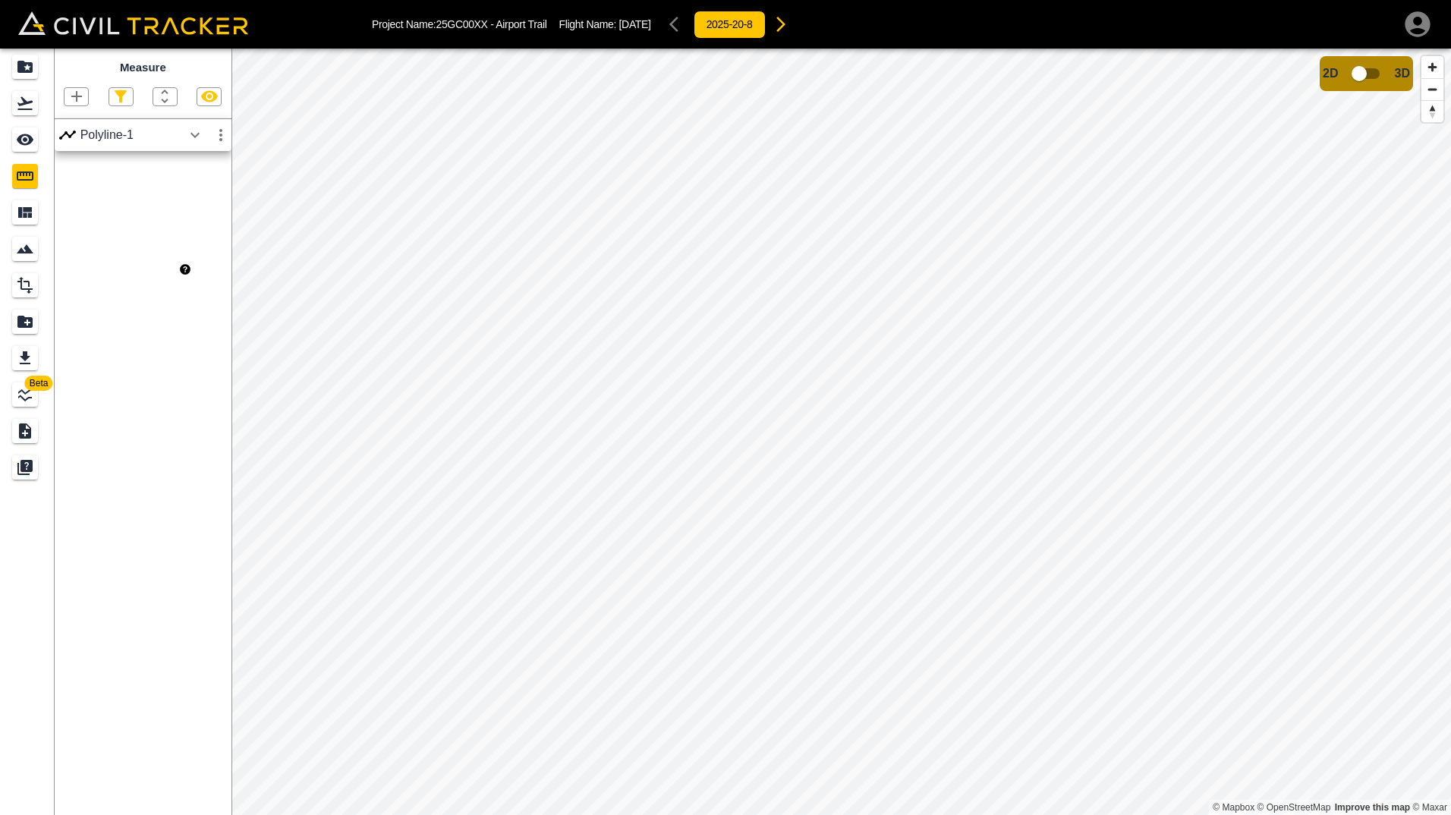
click at [163, 275] on div "Measure Polyline-1" at bounding box center [143, 432] width 177 height 766
click at [215, 128] on icon "button" at bounding box center [221, 135] width 18 height 18
click at [108, 181] on div at bounding box center [725, 407] width 1451 height 815
click at [196, 136] on icon "button" at bounding box center [195, 135] width 18 height 18
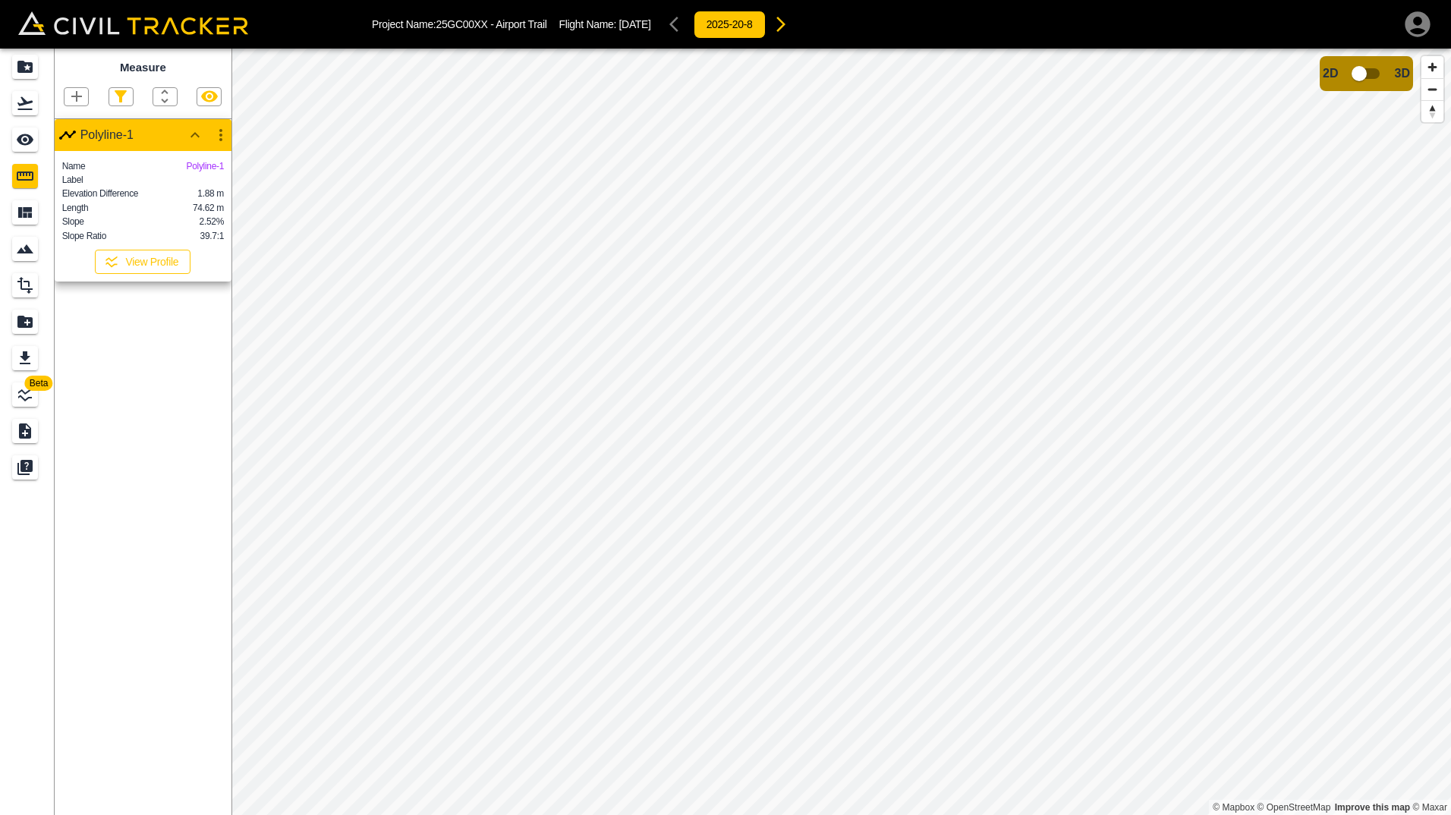
click at [121, 274] on button "View Profile" at bounding box center [143, 262] width 96 height 24
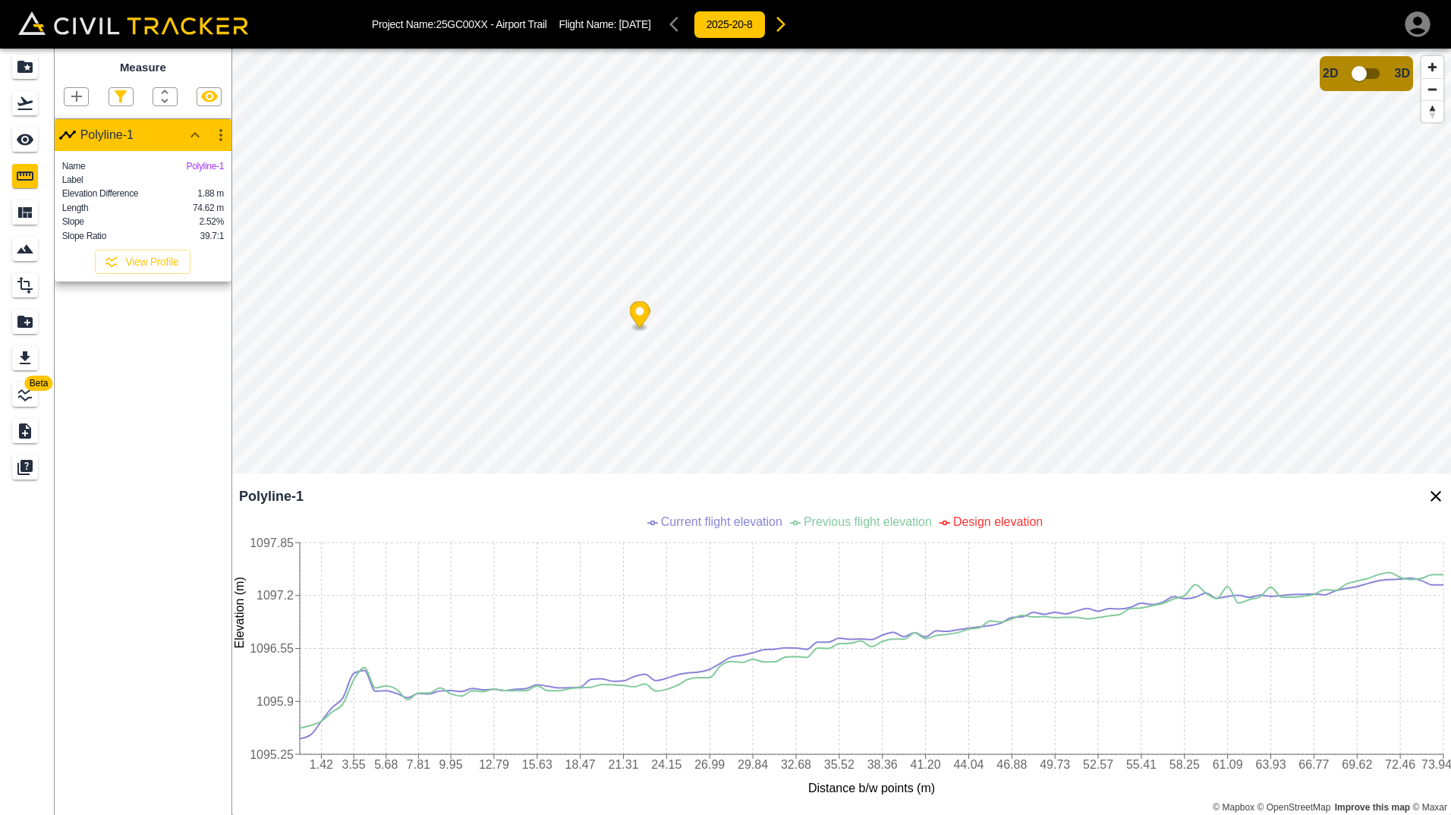
click at [222, 134] on icon "button" at bounding box center [221, 135] width 18 height 18
click at [205, 192] on h6 "Edit" at bounding box center [206, 193] width 30 height 9
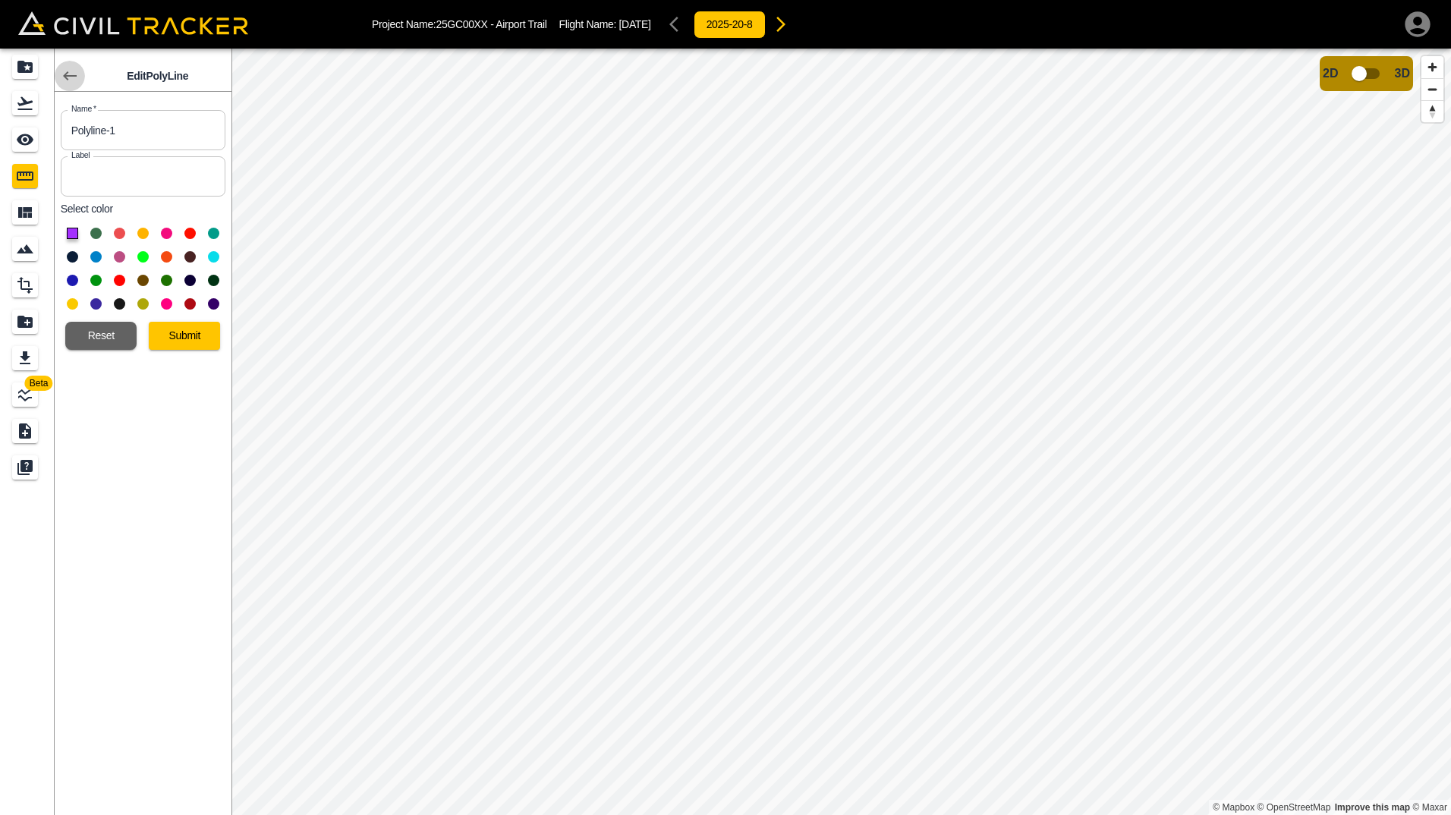
click at [74, 71] on icon "button" at bounding box center [70, 76] width 18 height 18
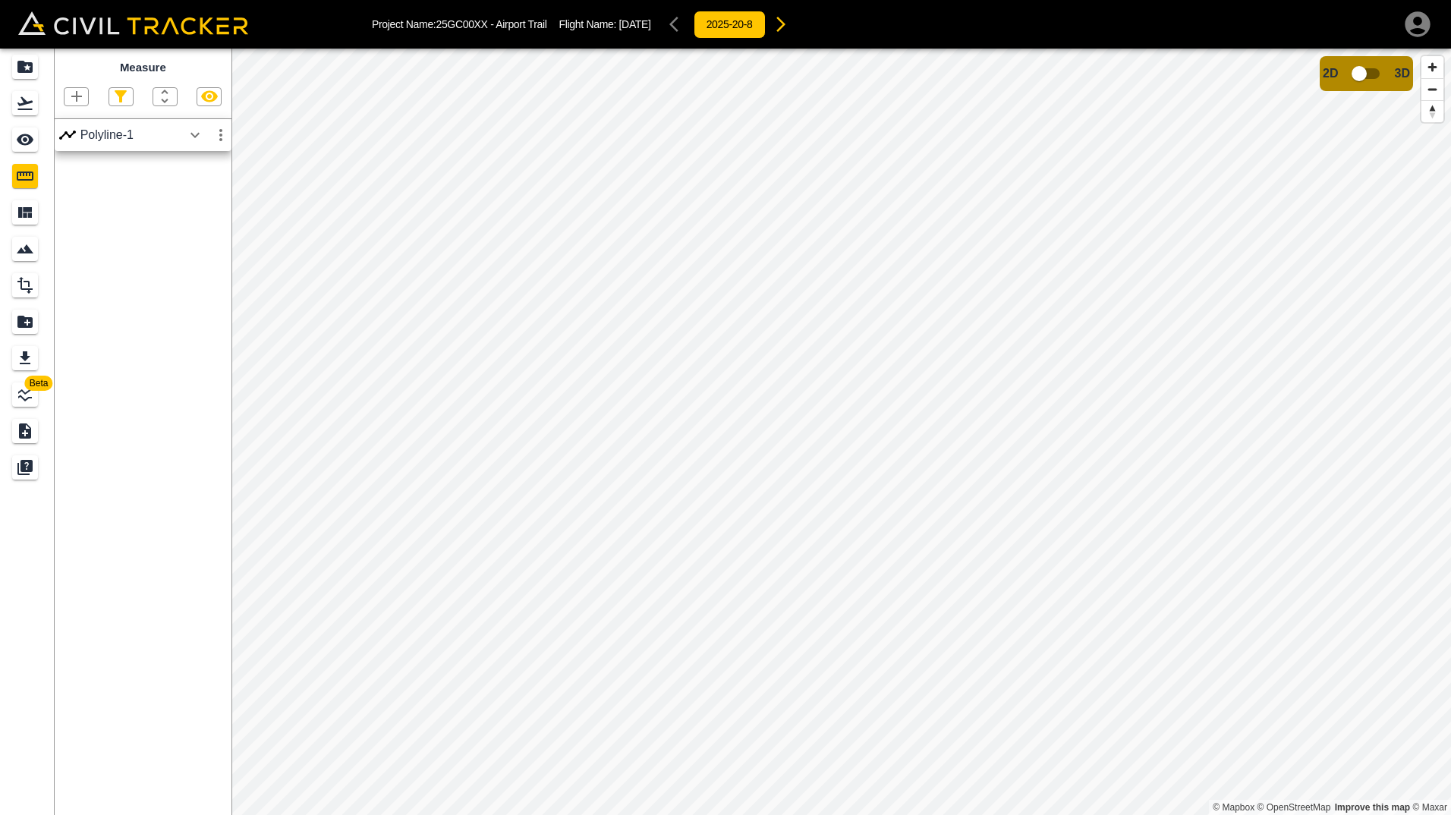
click at [790, 30] on icon "button" at bounding box center [781, 24] width 18 height 18
click at [22, 102] on icon "Flights" at bounding box center [25, 103] width 18 height 18
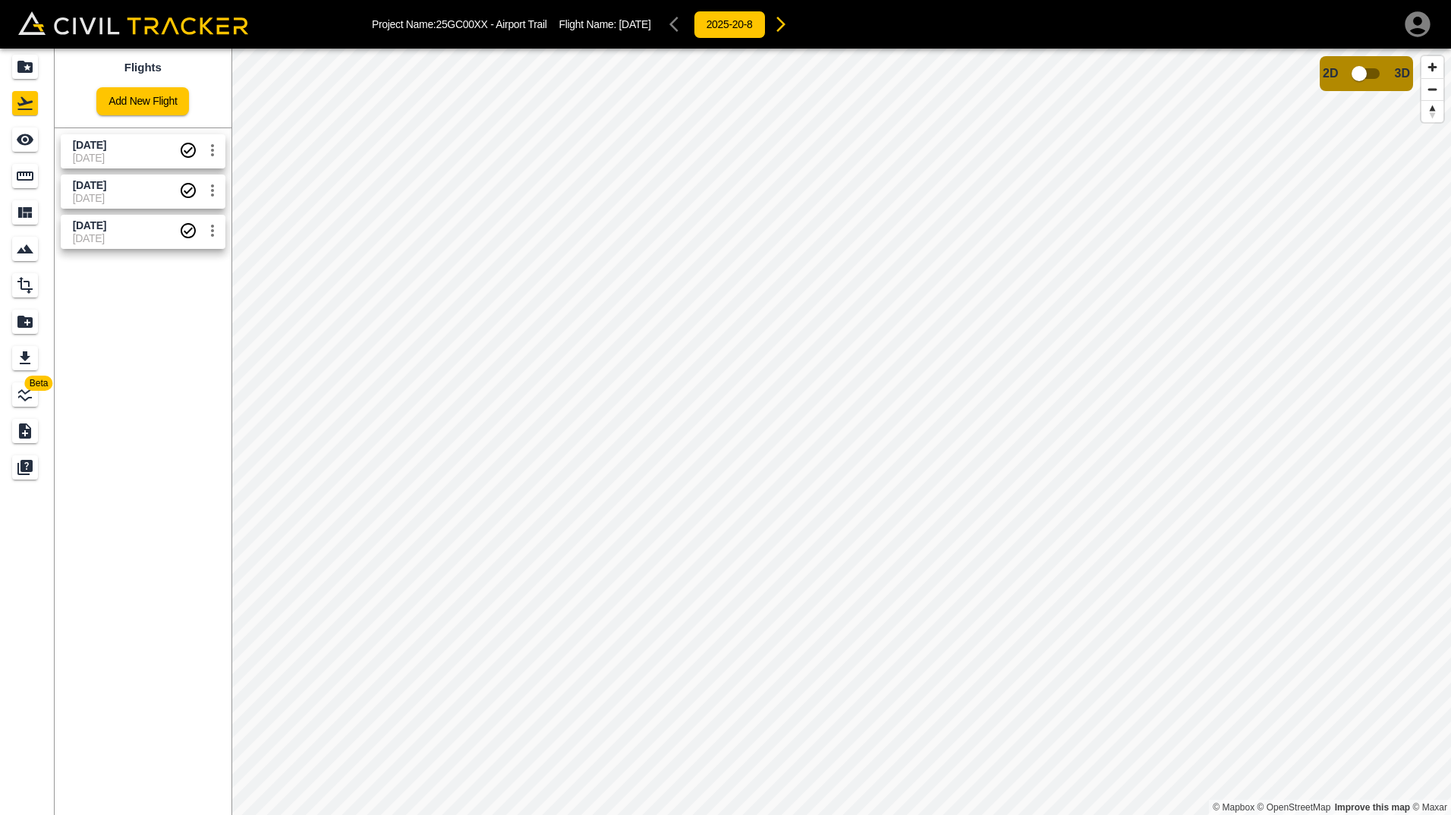
click at [215, 186] on icon "settings" at bounding box center [212, 190] width 18 height 18
drag, startPoint x: 136, startPoint y: 338, endPoint x: 137, endPoint y: 288, distance: 50.1
click at [137, 338] on div at bounding box center [725, 407] width 1451 height 815
click at [24, 249] on icon "Smart Tracking" at bounding box center [25, 249] width 18 height 18
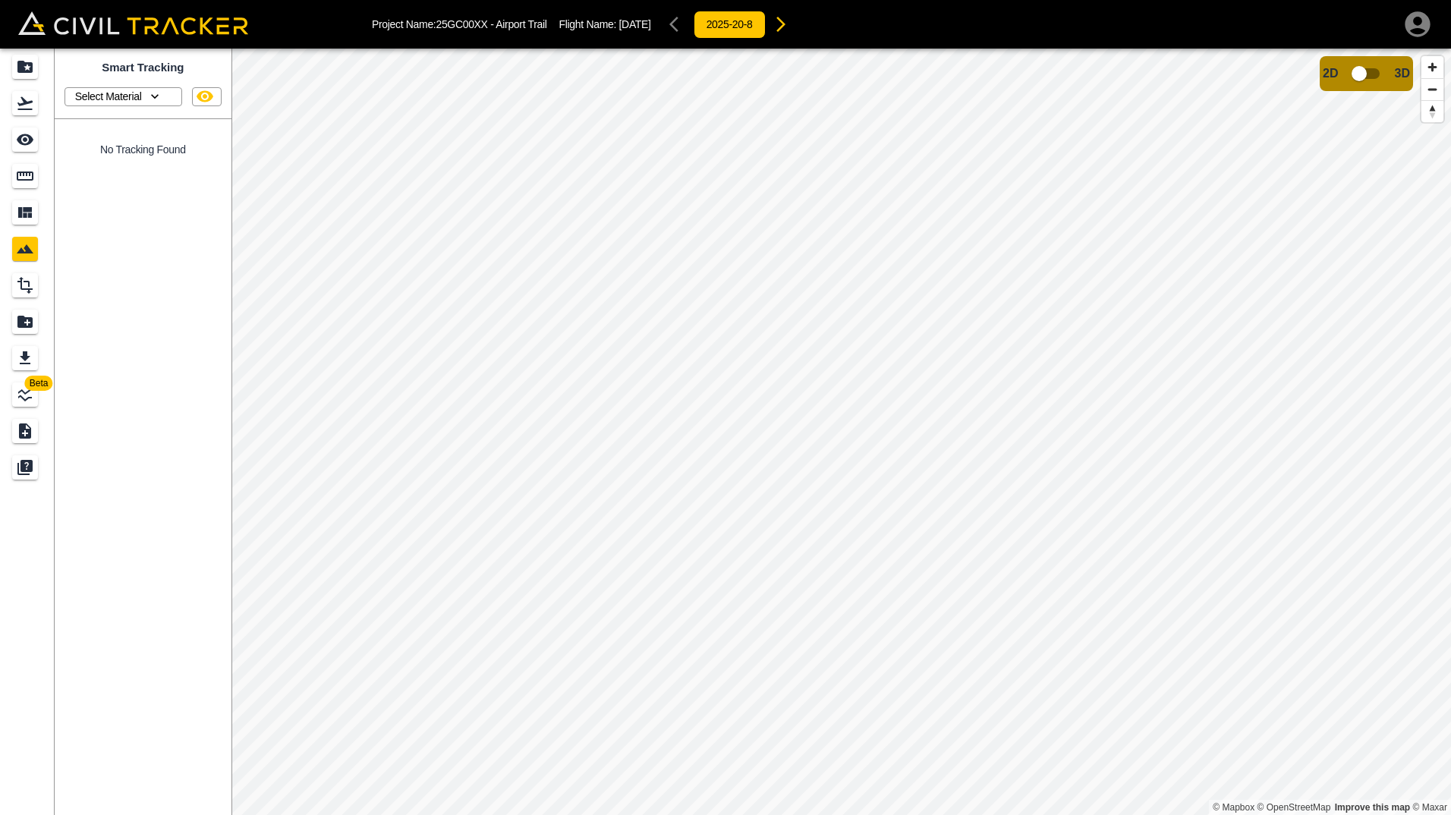
click at [157, 97] on icon "button" at bounding box center [155, 96] width 8 height 5
click at [115, 127] on p "Clay" at bounding box center [118, 121] width 46 height 12
click at [18, 404] on div "LineWork" at bounding box center [25, 394] width 26 height 24
click at [116, 102] on link "Add New Linework" at bounding box center [143, 101] width 108 height 28
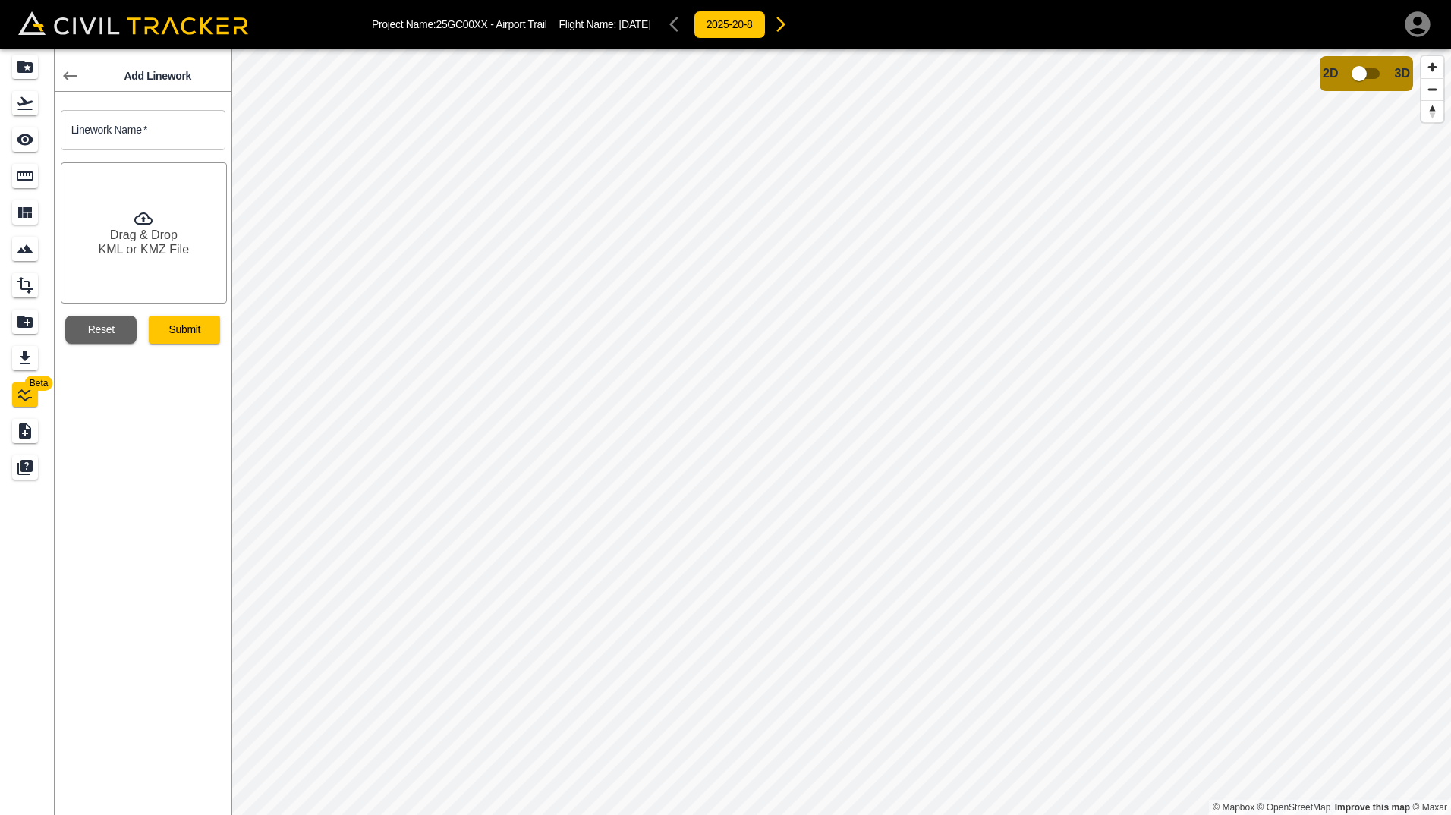
click at [71, 74] on icon at bounding box center [70, 76] width 18 height 18
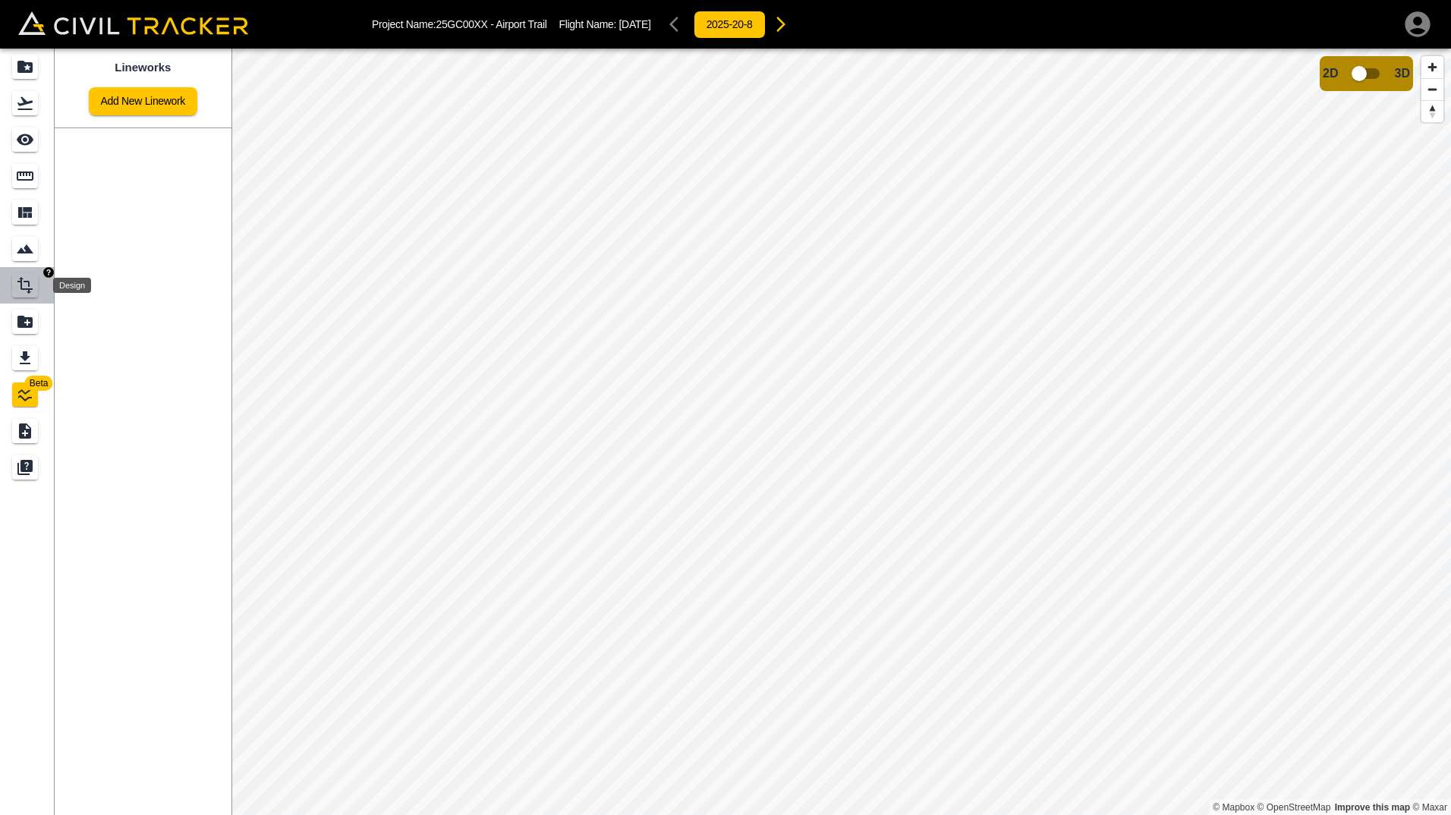
drag, startPoint x: 19, startPoint y: 291, endPoint x: 30, endPoint y: 270, distance: 23.4
click at [19, 291] on icon "Design" at bounding box center [25, 285] width 18 height 18
click at [118, 105] on link "Add Design" at bounding box center [143, 101] width 77 height 28
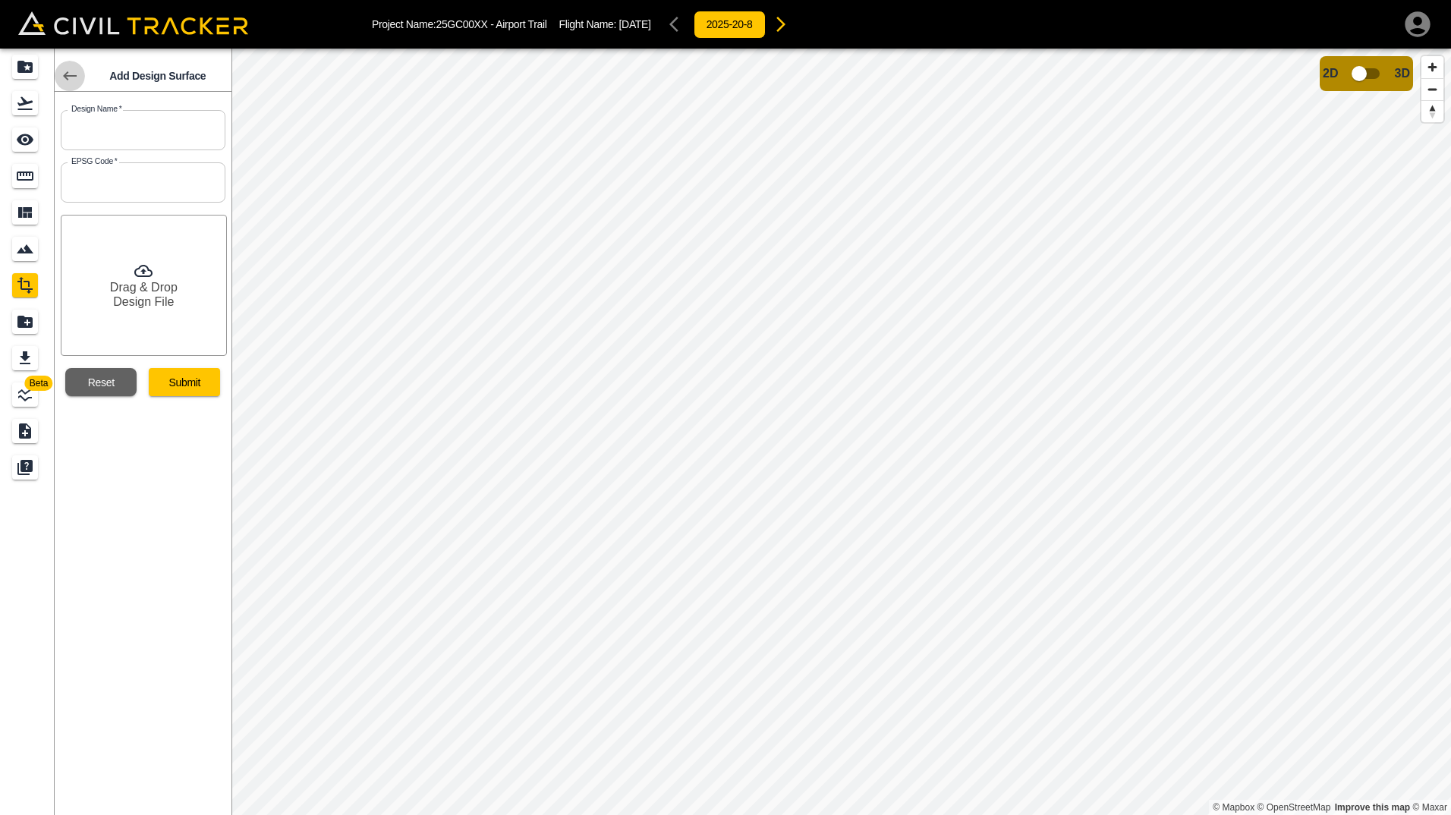
click at [68, 77] on icon at bounding box center [70, 75] width 14 height 9
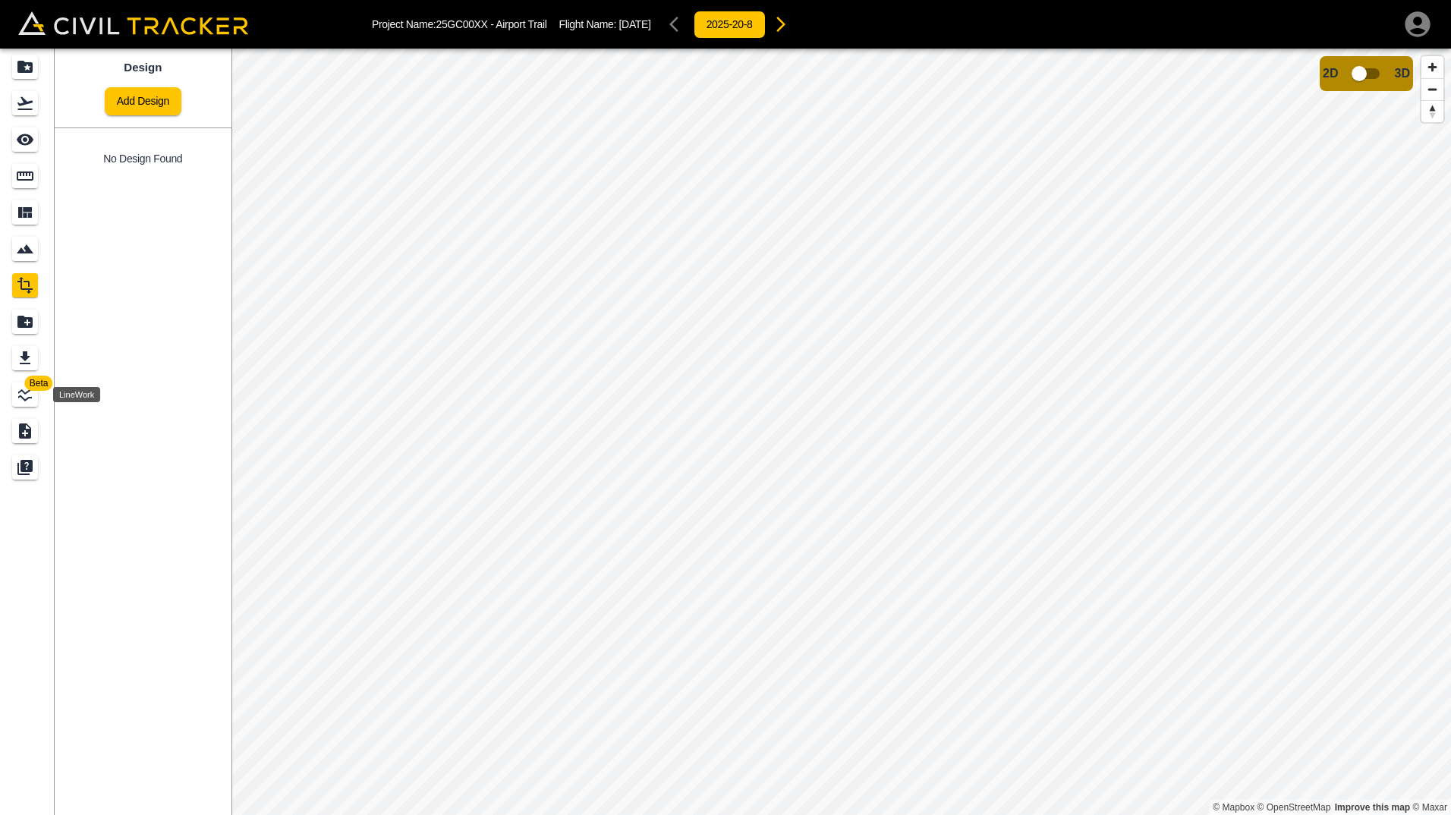
click at [19, 391] on icon "LineWork" at bounding box center [25, 394] width 18 height 18
click at [118, 107] on link "Add New Linework" at bounding box center [143, 101] width 108 height 28
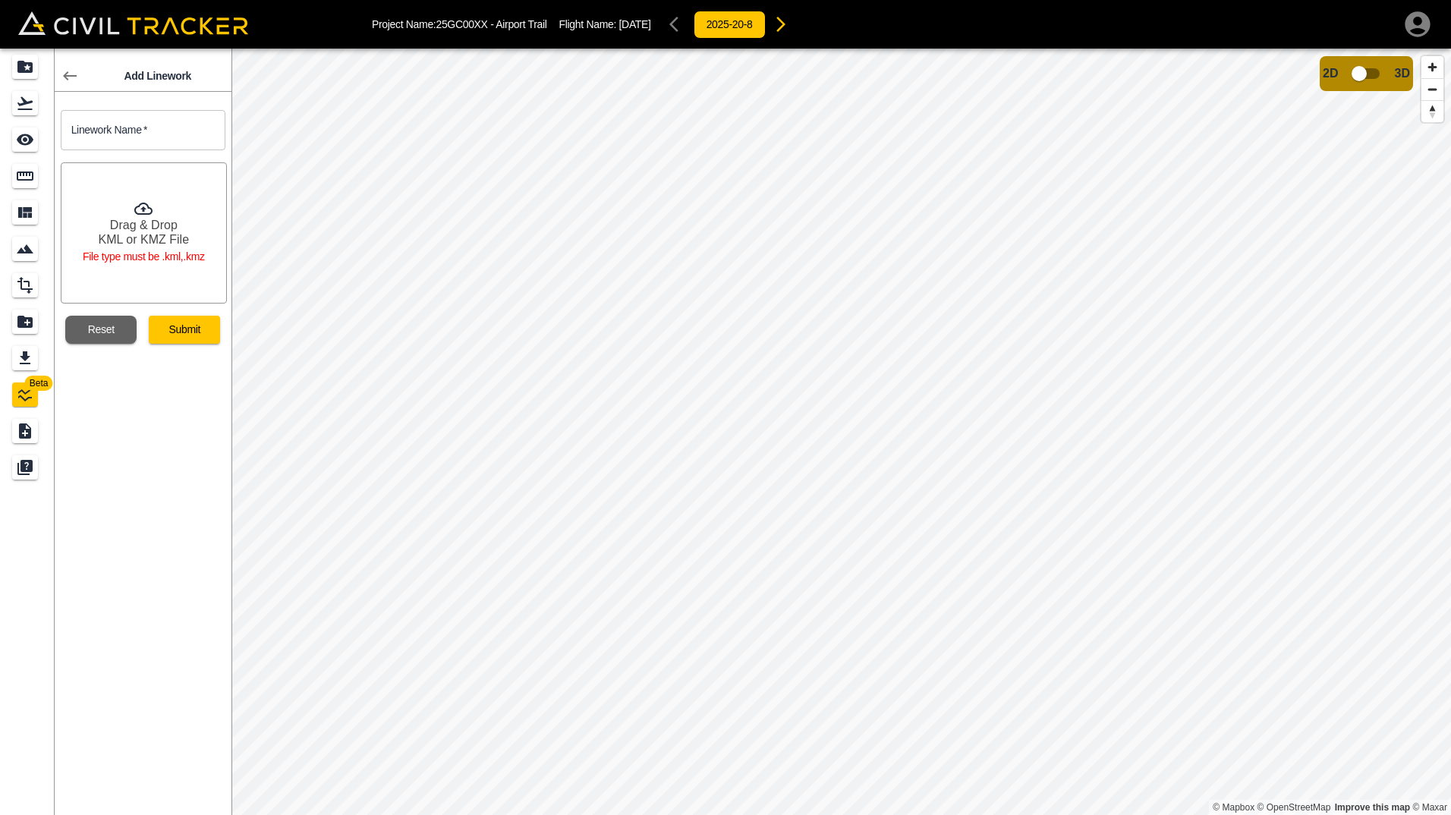
click at [70, 77] on icon at bounding box center [70, 75] width 14 height 9
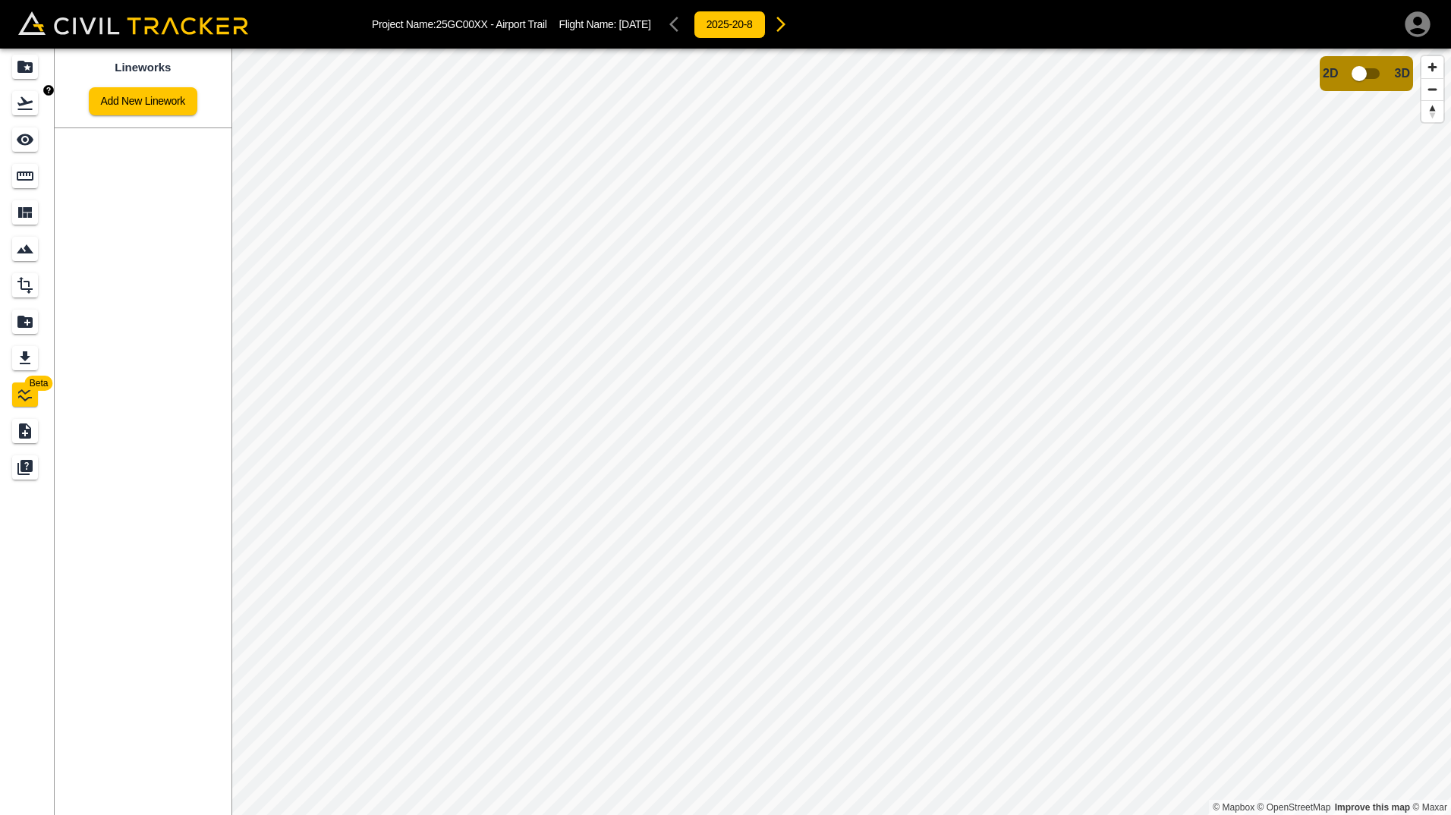
click at [24, 104] on icon "Flights" at bounding box center [24, 103] width 15 height 13
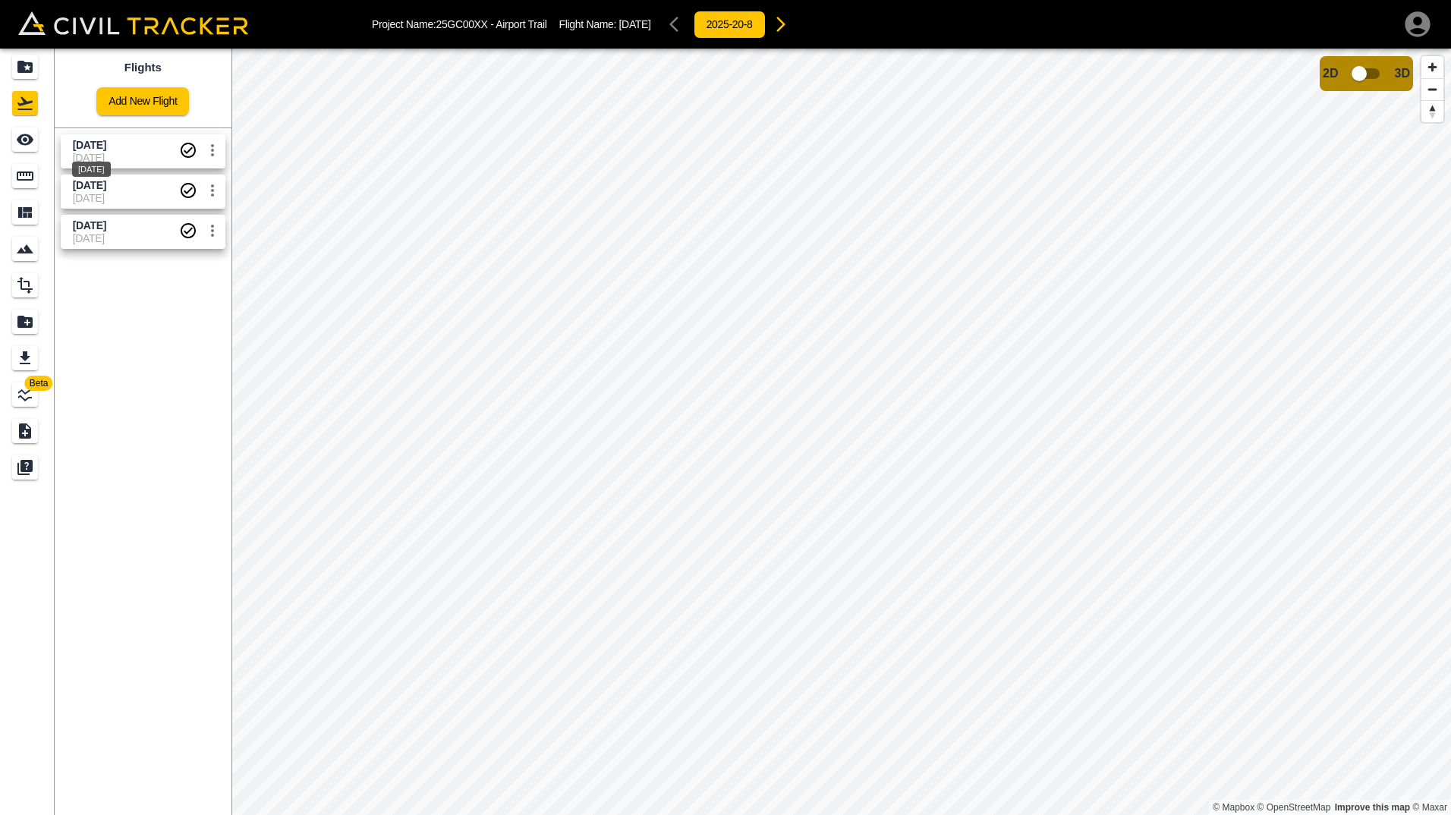
click at [106, 149] on span "[DATE]" at bounding box center [89, 145] width 33 height 12
click at [676, 0] on html "Project Name: 25GC00XX - Airport Trail Flight Name: Aug 20 2025 2025-21-8 Beta …" at bounding box center [725, 407] width 1451 height 815
click at [690, 43] on div "Project Name: 25GC00XX - Airport Trail Flight Name: Aug 20 2025 2025-21-8 Beta …" at bounding box center [725, 407] width 1451 height 815
click at [43, 236] on img "button" at bounding box center [48, 236] width 11 height 11
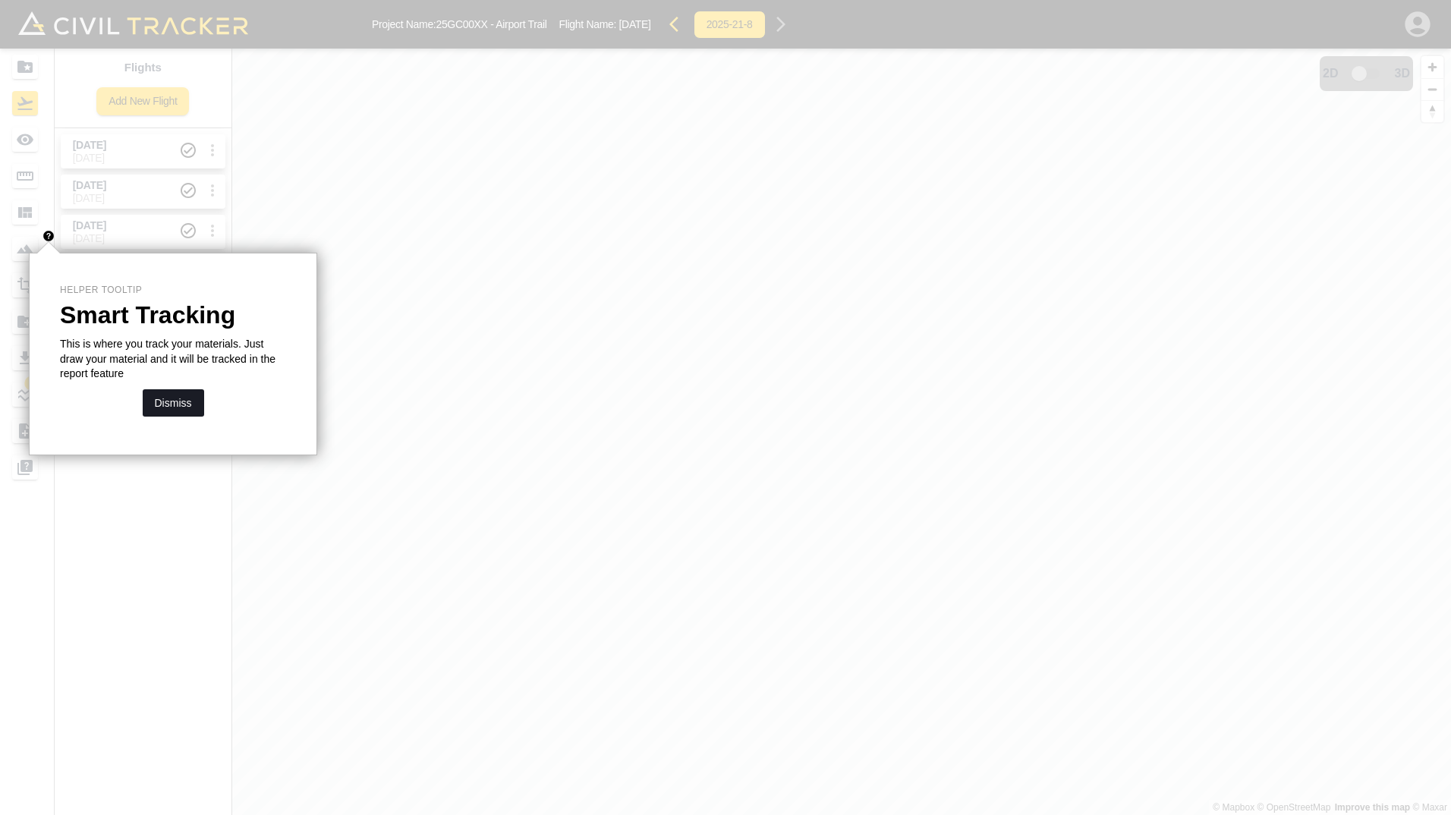
click at [171, 407] on button "Dismiss" at bounding box center [173, 402] width 61 height 27
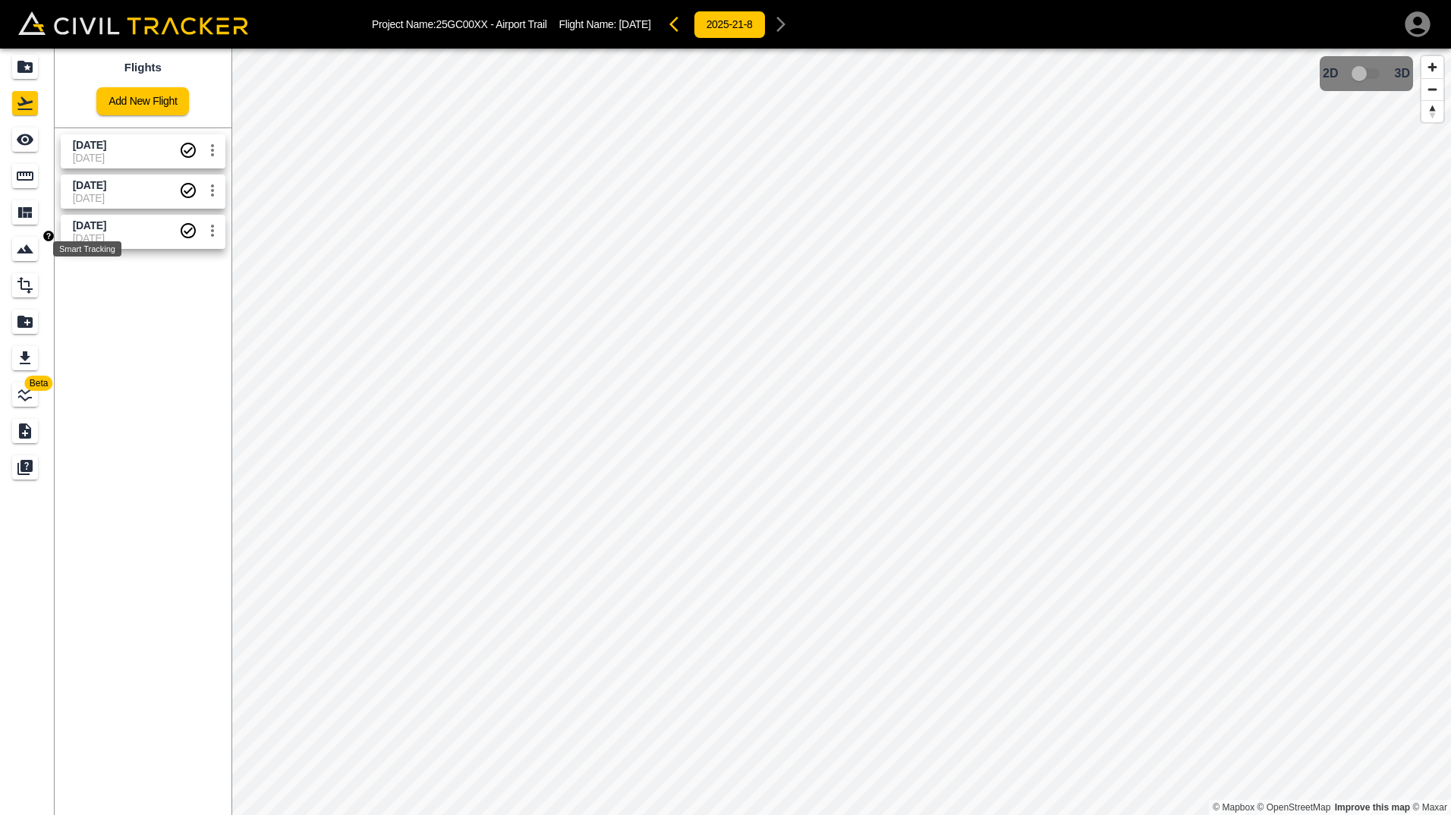
click at [33, 250] on icon "Smart Tracking" at bounding box center [25, 249] width 18 height 18
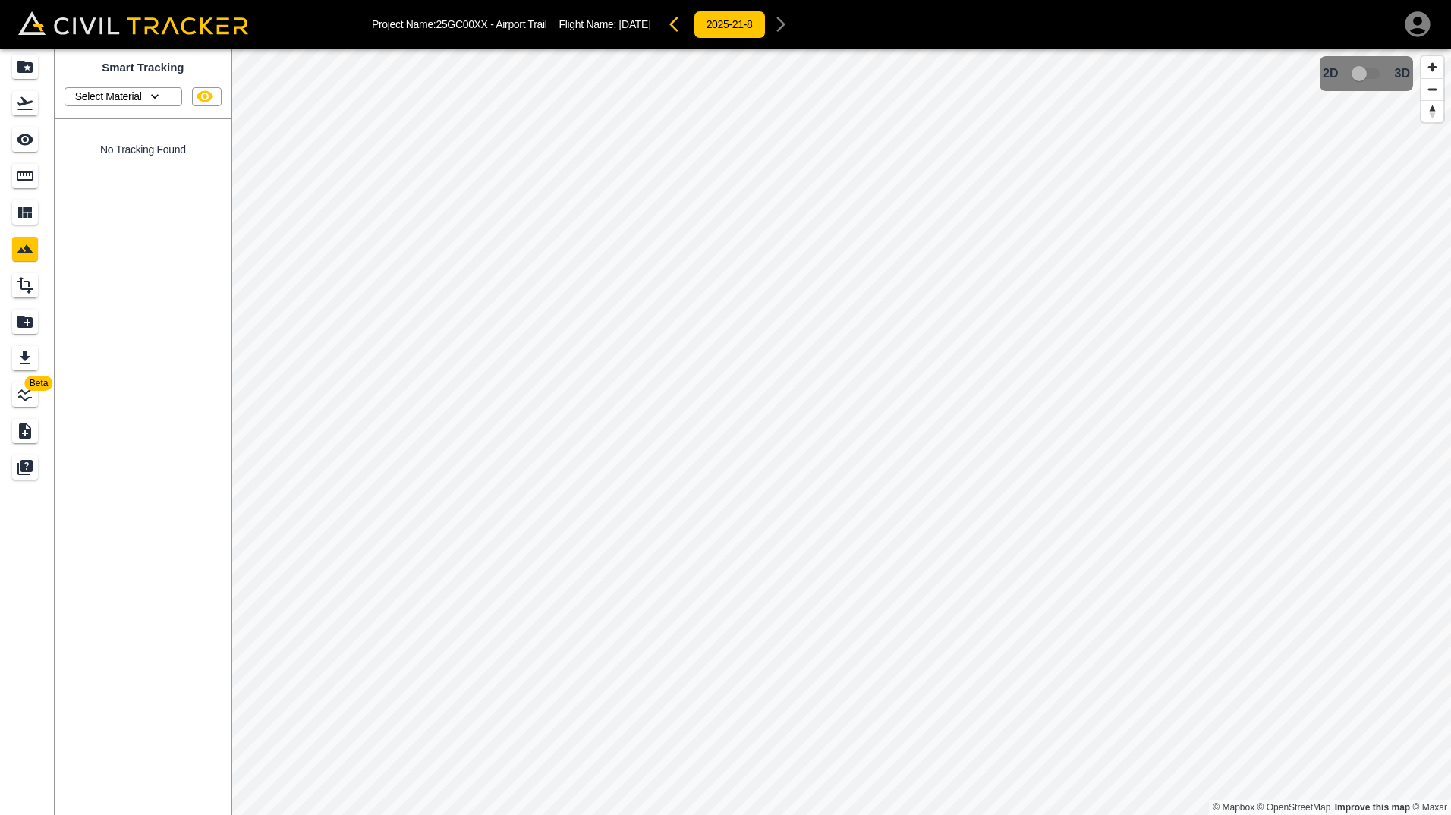
click at [159, 96] on icon "button" at bounding box center [154, 96] width 15 height 15
click at [124, 127] on p "Clay" at bounding box center [118, 121] width 46 height 12
click at [27, 218] on icon "Materials" at bounding box center [25, 212] width 14 height 11
click at [96, 148] on span "Clay" at bounding box center [104, 149] width 24 height 13
click at [209, 149] on icon "settings" at bounding box center [212, 152] width 18 height 18
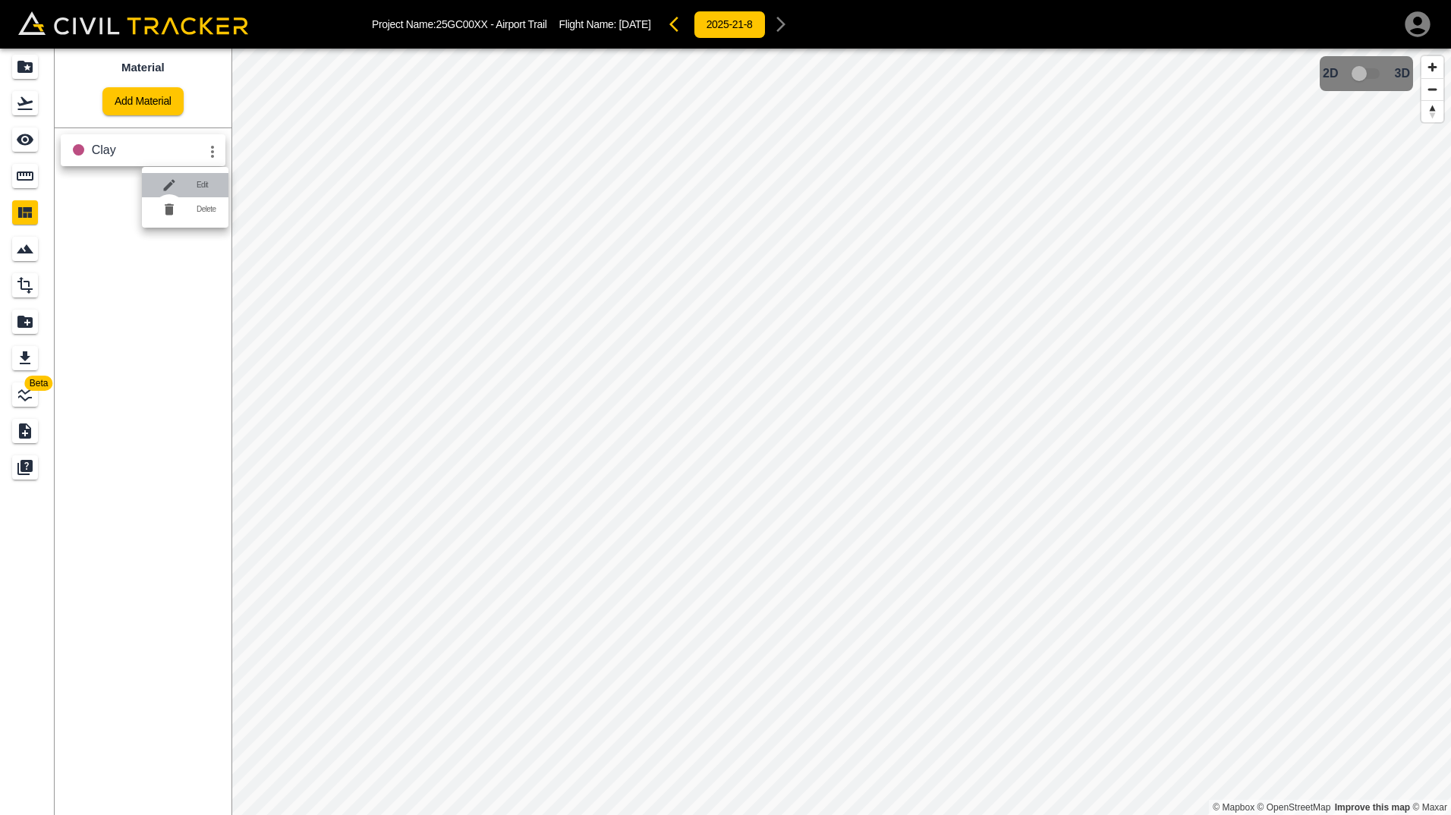
click at [186, 187] on div at bounding box center [175, 185] width 42 height 30
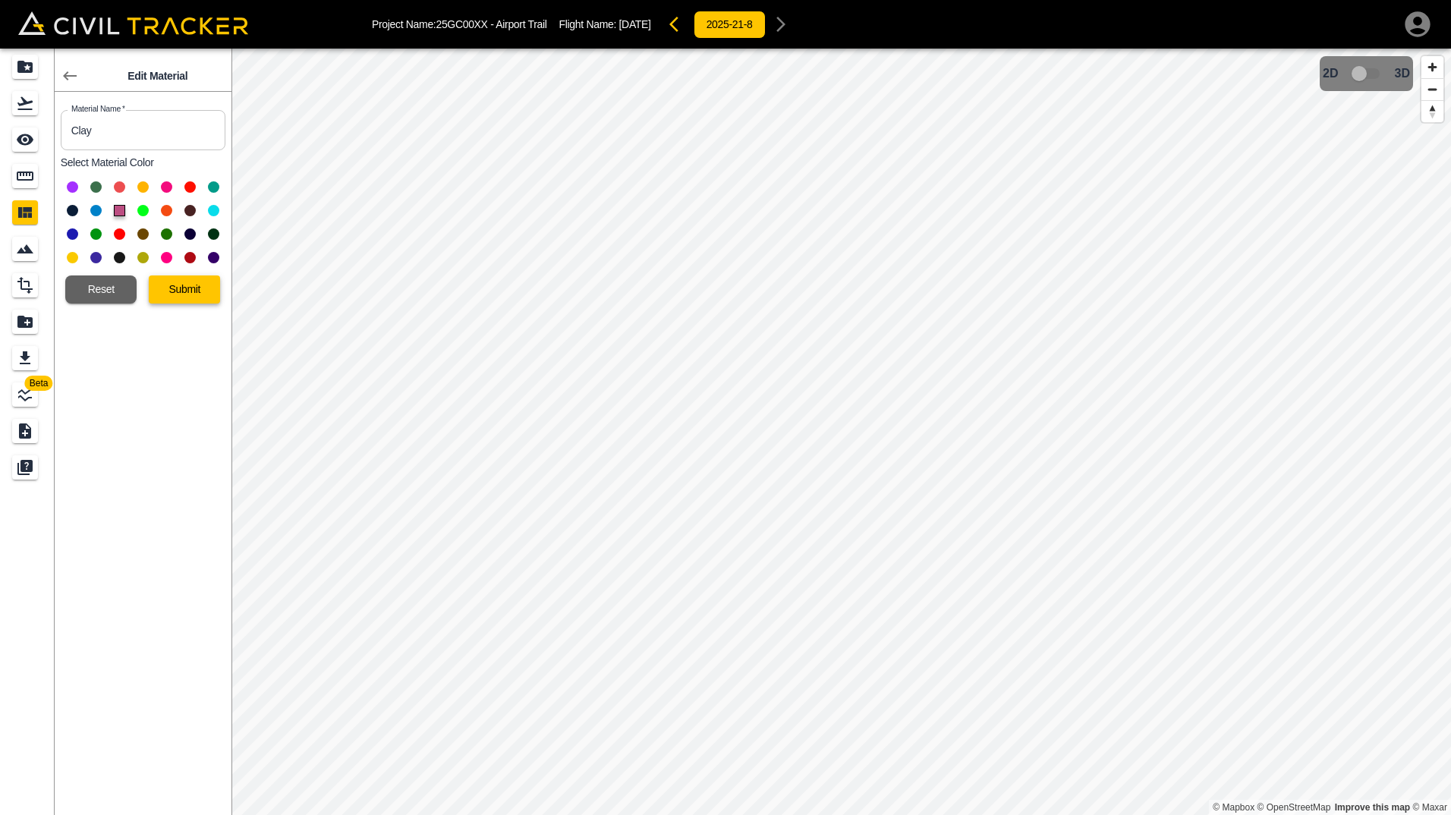
click at [163, 289] on button "Submit" at bounding box center [184, 289] width 71 height 28
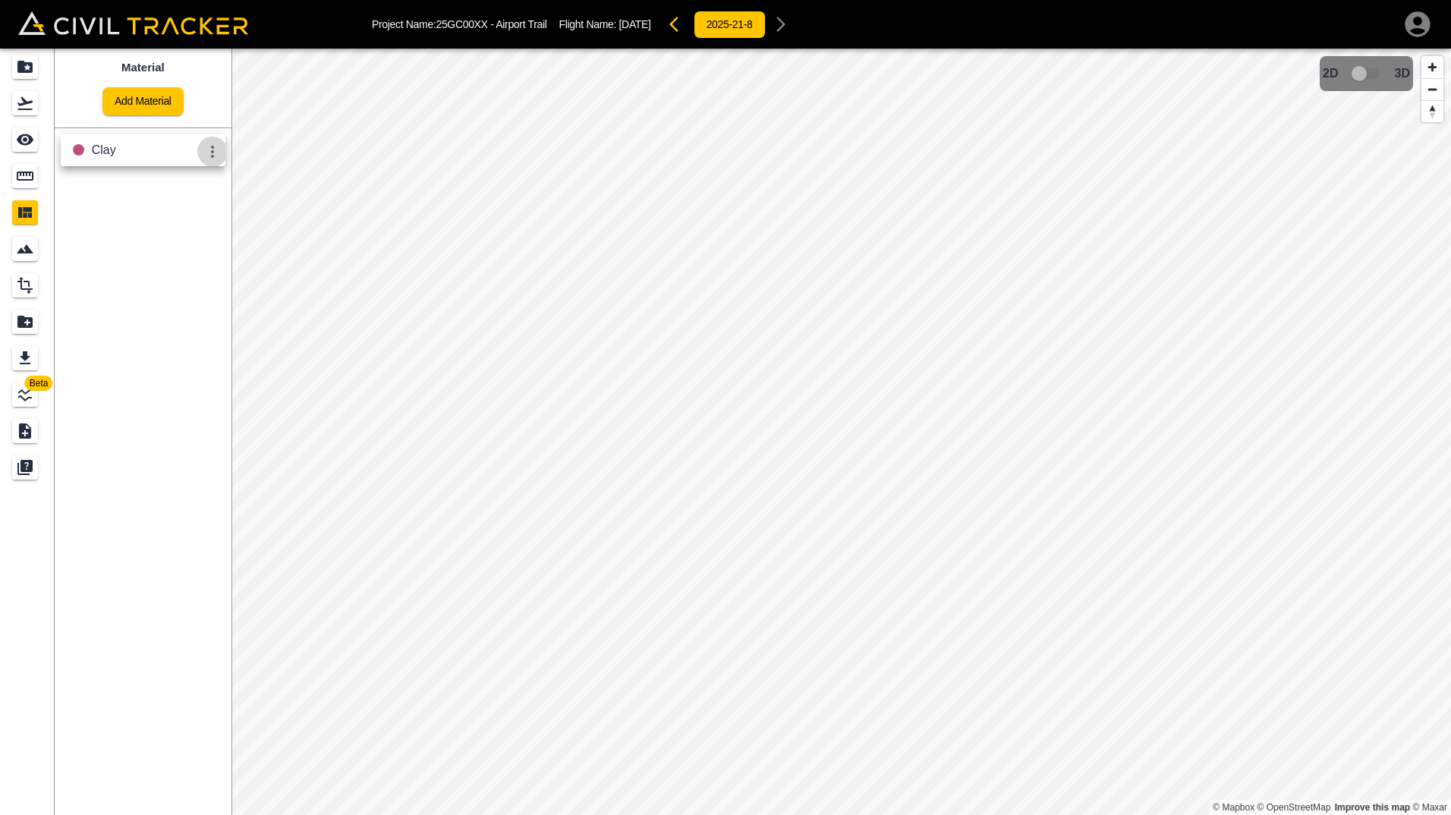
click at [208, 147] on icon "settings" at bounding box center [212, 152] width 18 height 18
click at [83, 146] on div at bounding box center [725, 407] width 1451 height 815
click at [77, 149] on div "recipe" at bounding box center [78, 148] width 11 height 11
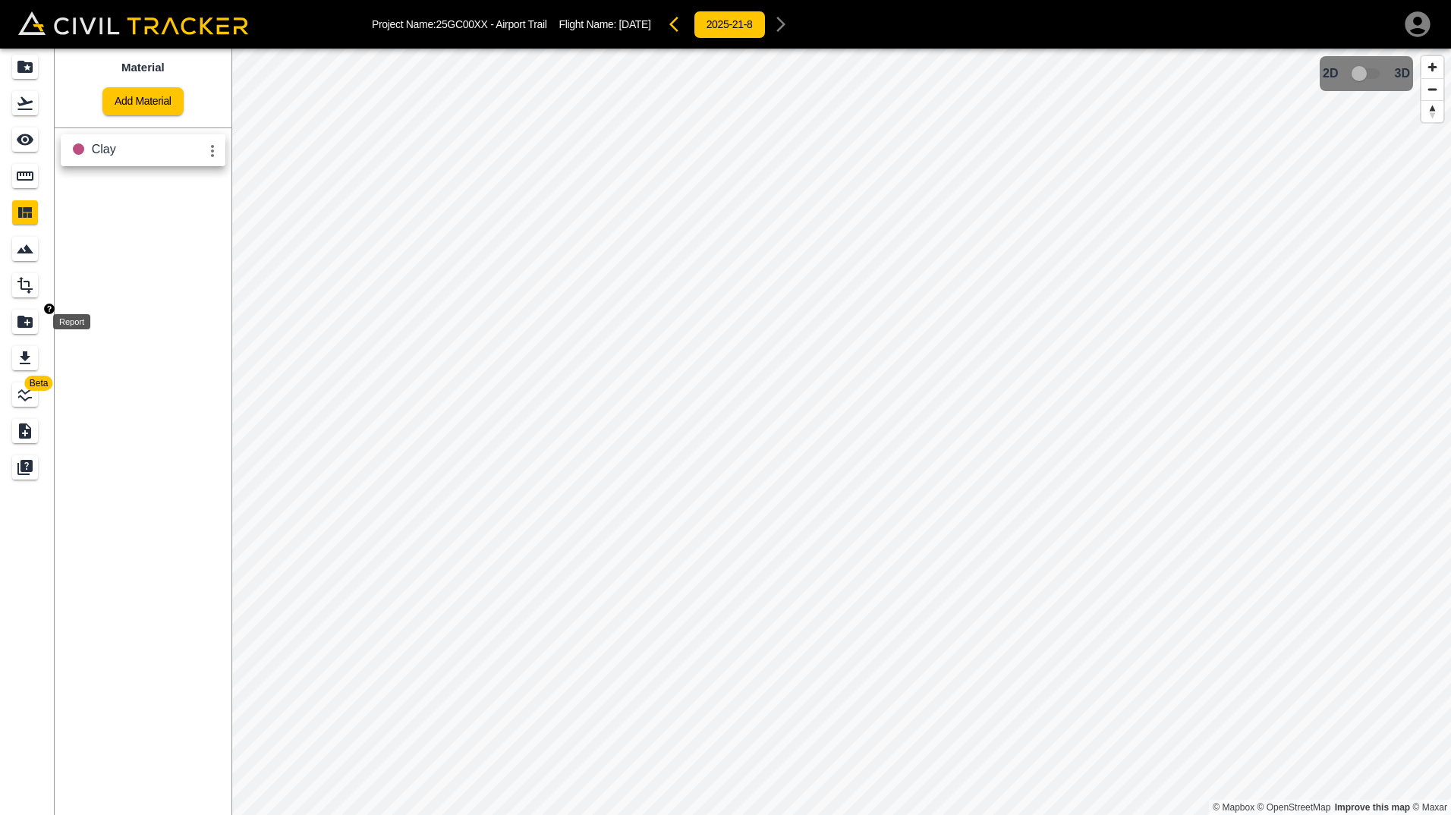
click at [27, 321] on icon "Report" at bounding box center [24, 322] width 15 height 12
click at [131, 104] on p "Create Report" at bounding box center [147, 108] width 88 height 12
click at [79, 104] on icon at bounding box center [81, 109] width 15 height 14
click at [99, 124] on div "Create Report" at bounding box center [140, 108] width 171 height 41
click at [108, 152] on p "Stockpile Report" at bounding box center [147, 149] width 88 height 12
